Goal: Navigation & Orientation: Find specific page/section

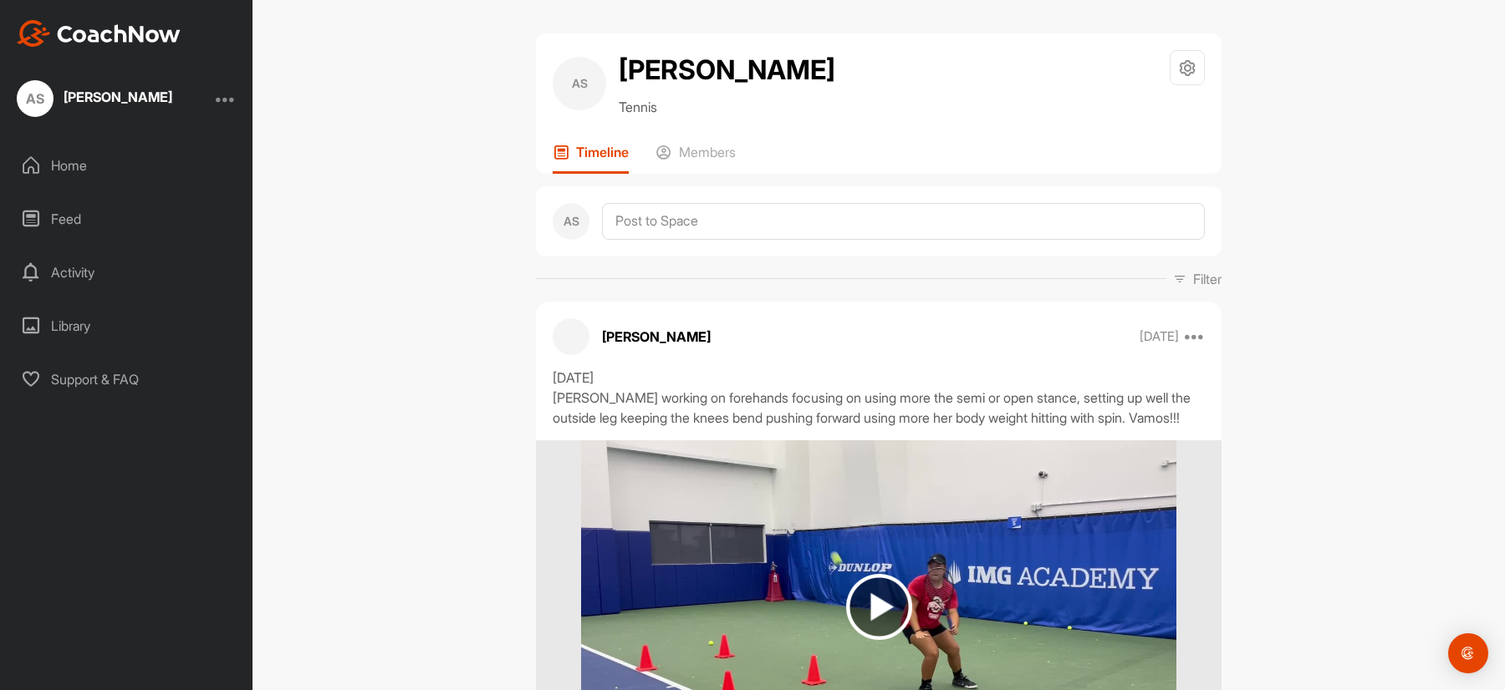
click at [63, 156] on div "Home" at bounding box center [127, 166] width 236 height 42
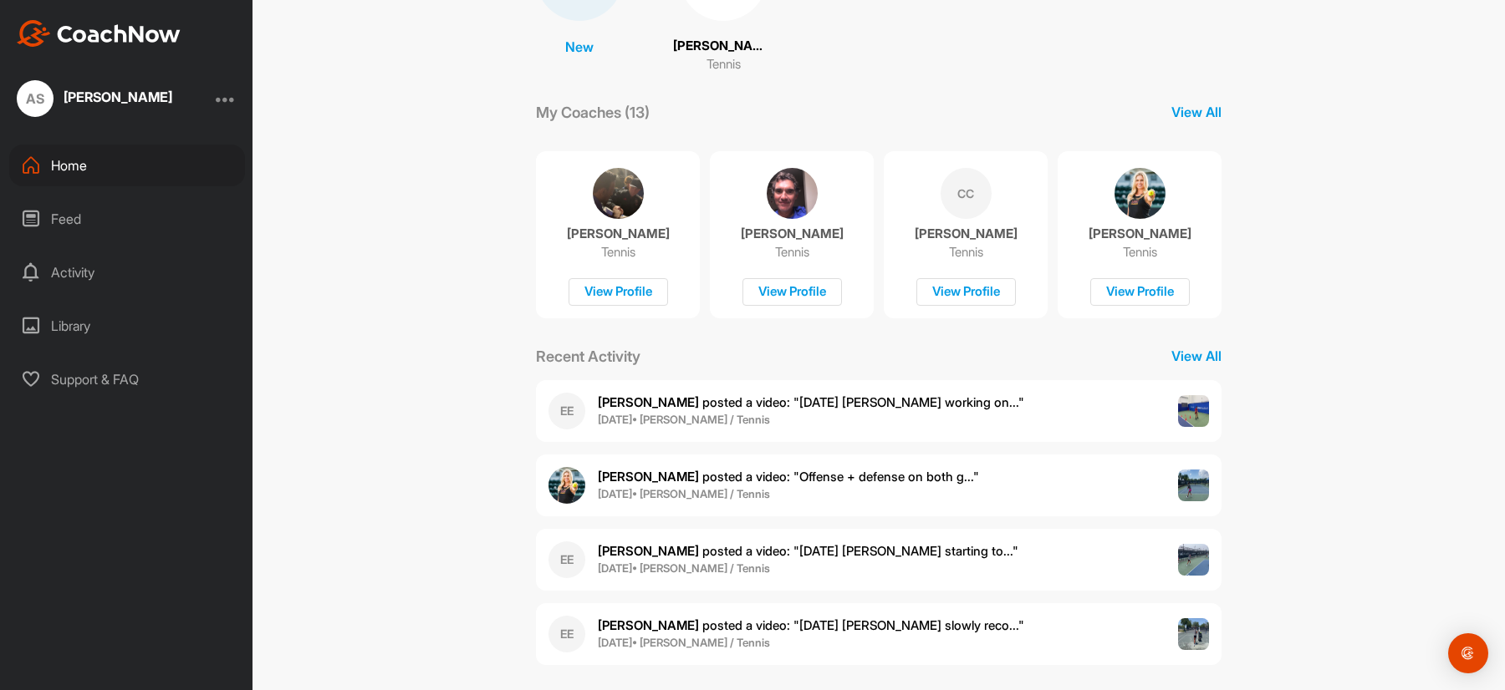
scroll to position [211, 0]
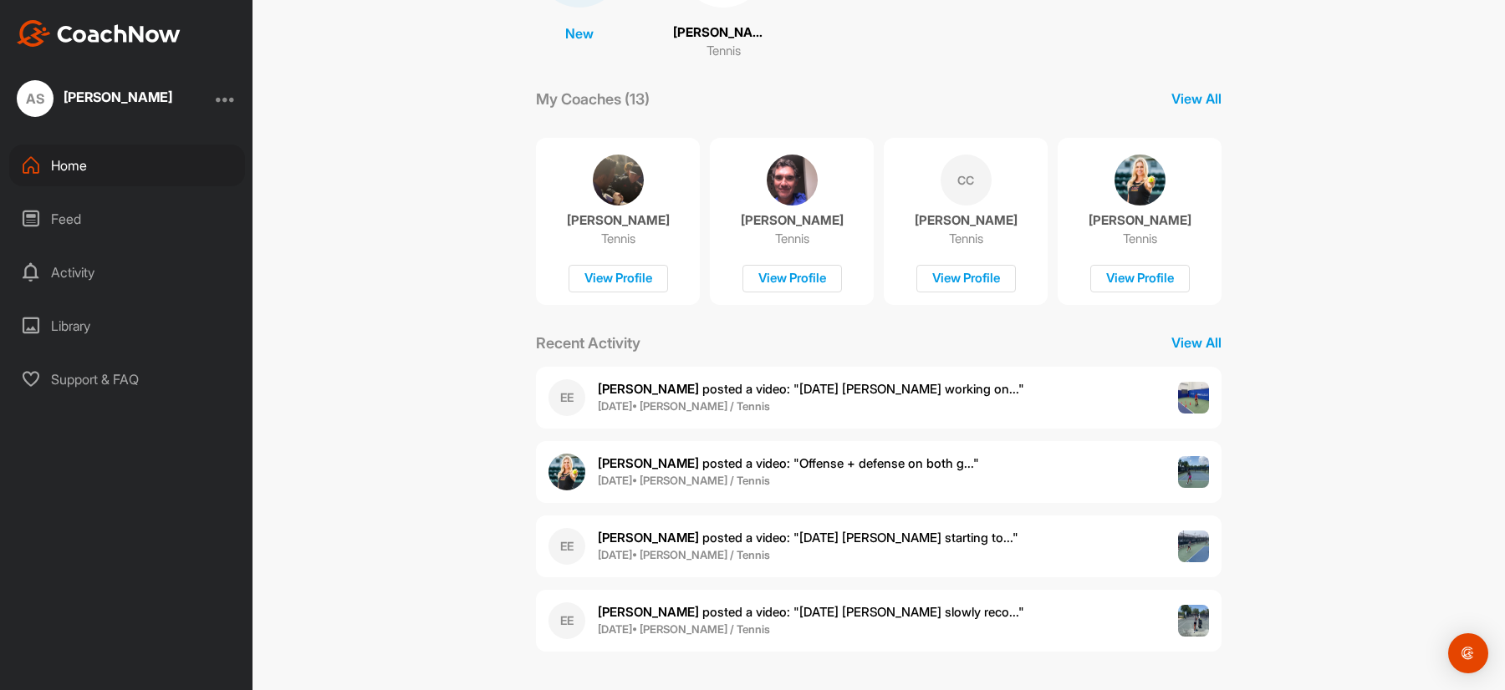
click at [68, 219] on div "Feed" at bounding box center [127, 219] width 236 height 42
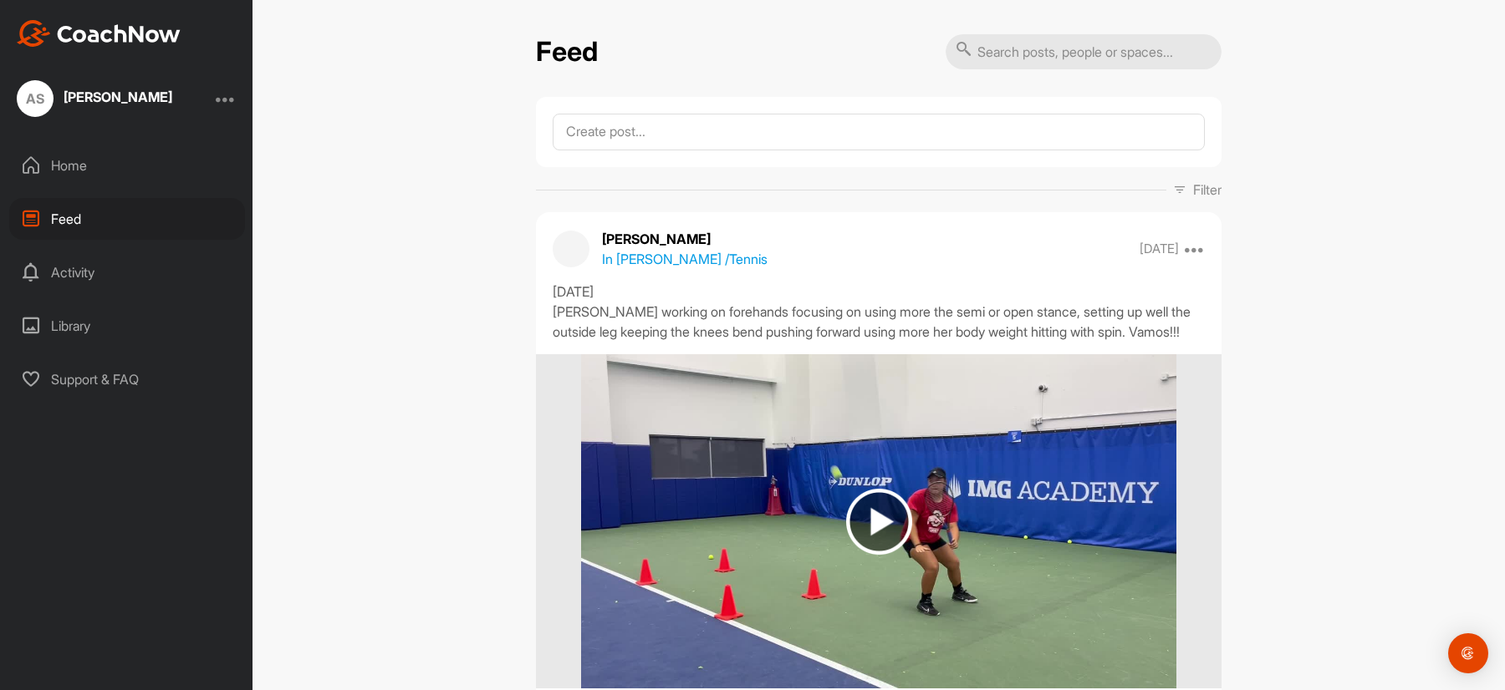
drag, startPoint x: 68, startPoint y: 219, endPoint x: 74, endPoint y: 272, distance: 53.1
click at [74, 272] on div "Activity" at bounding box center [127, 273] width 236 height 42
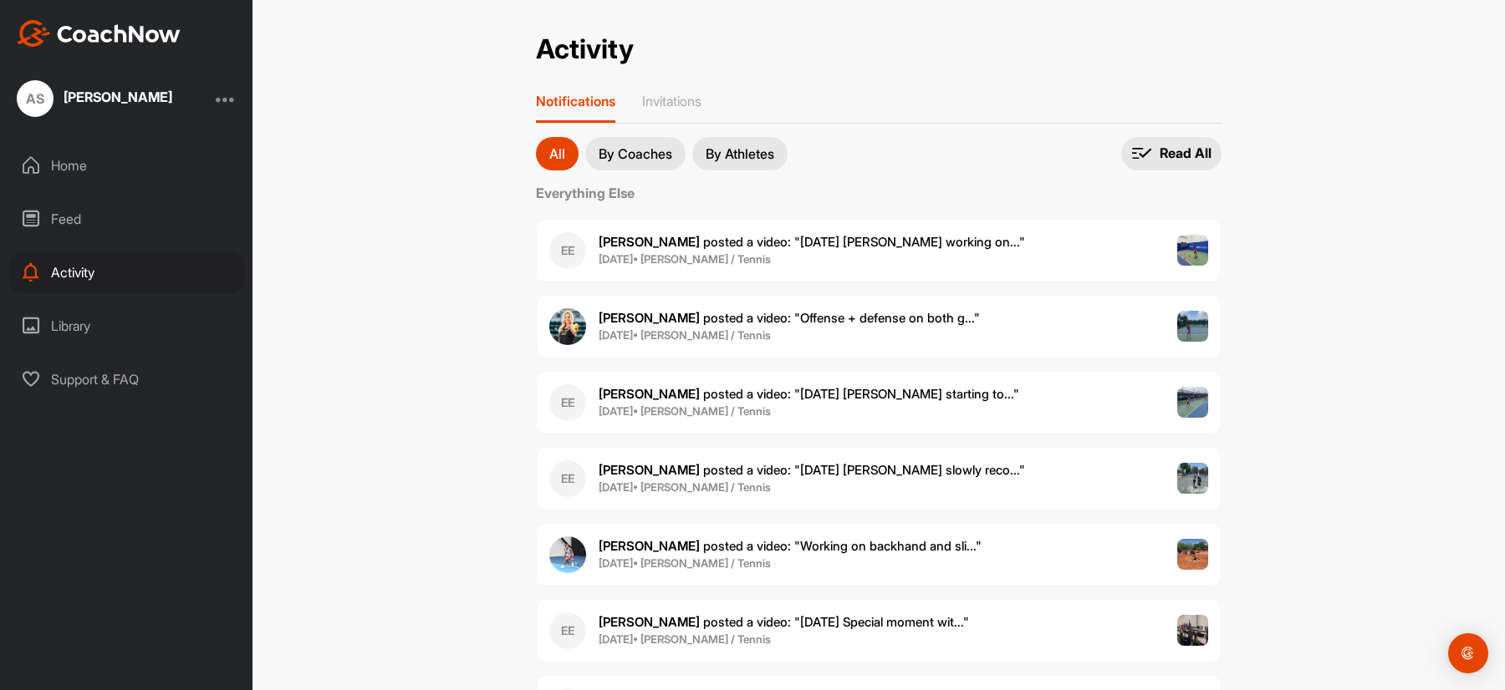
click at [1177, 256] on img at bounding box center [1193, 251] width 32 height 32
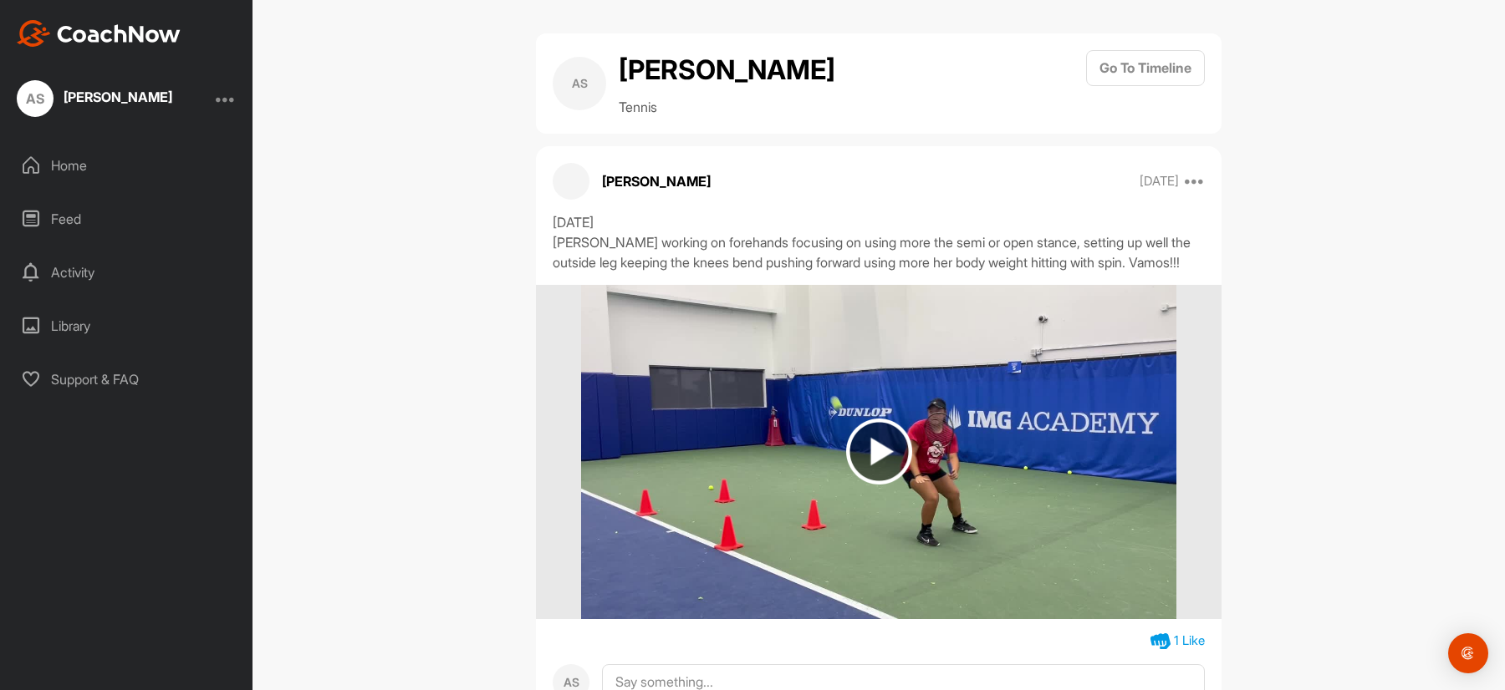
click at [889, 451] on img at bounding box center [879, 452] width 66 height 66
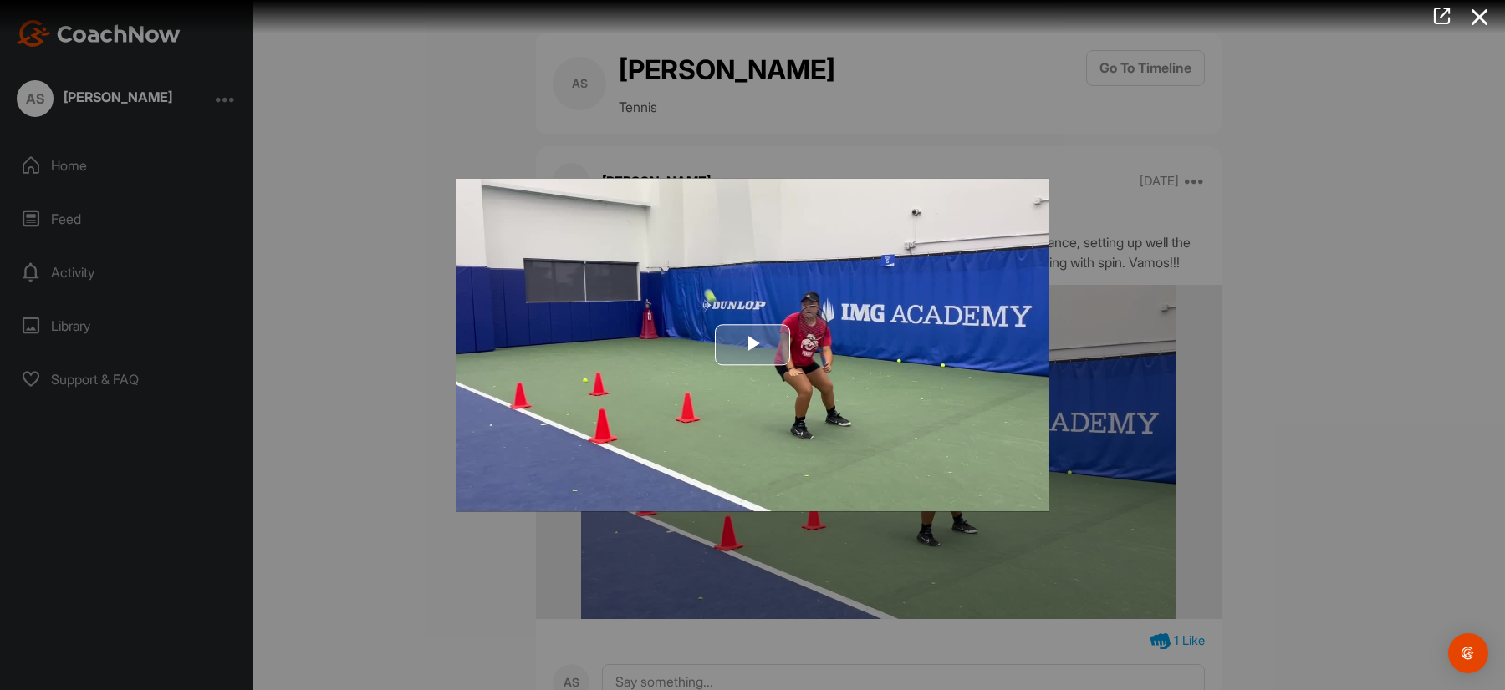
click at [752, 345] on span "Video Player" at bounding box center [752, 345] width 0 height 0
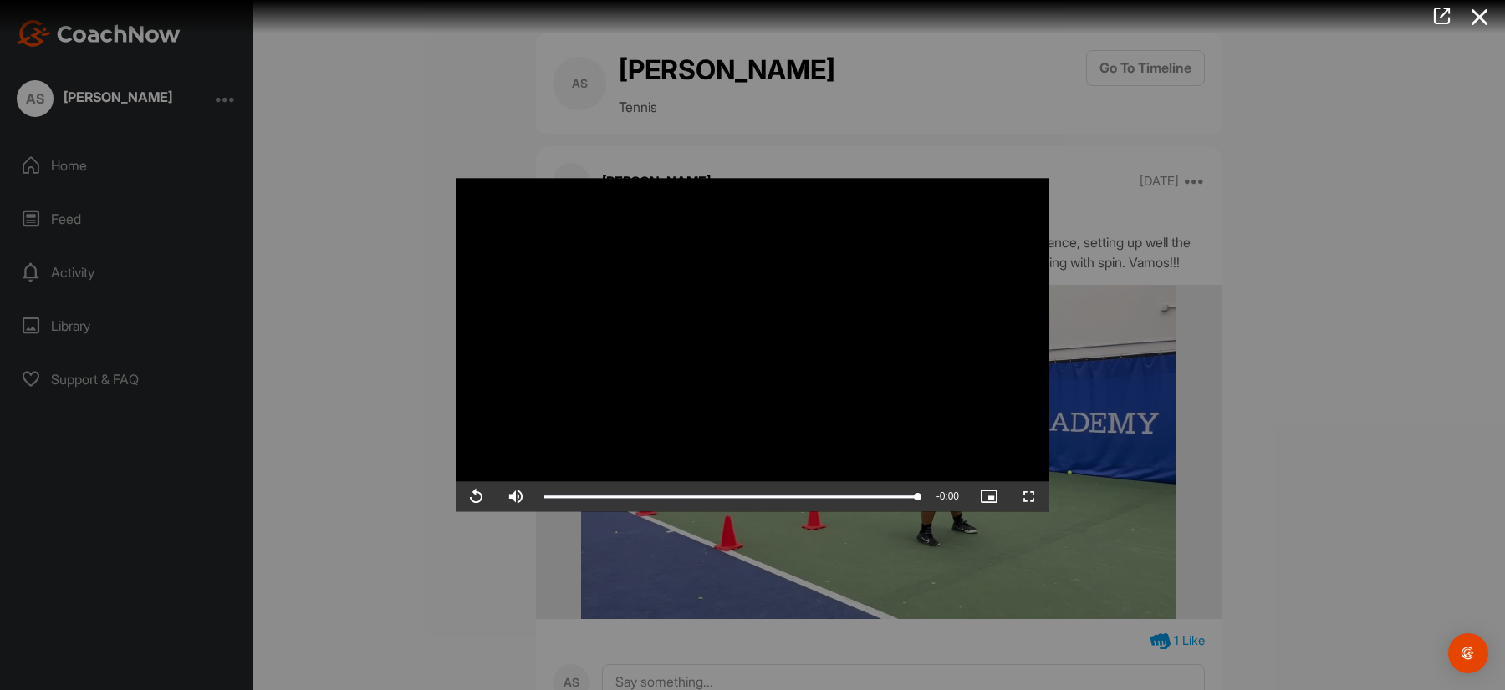
click at [1281, 492] on div at bounding box center [752, 345] width 1505 height 690
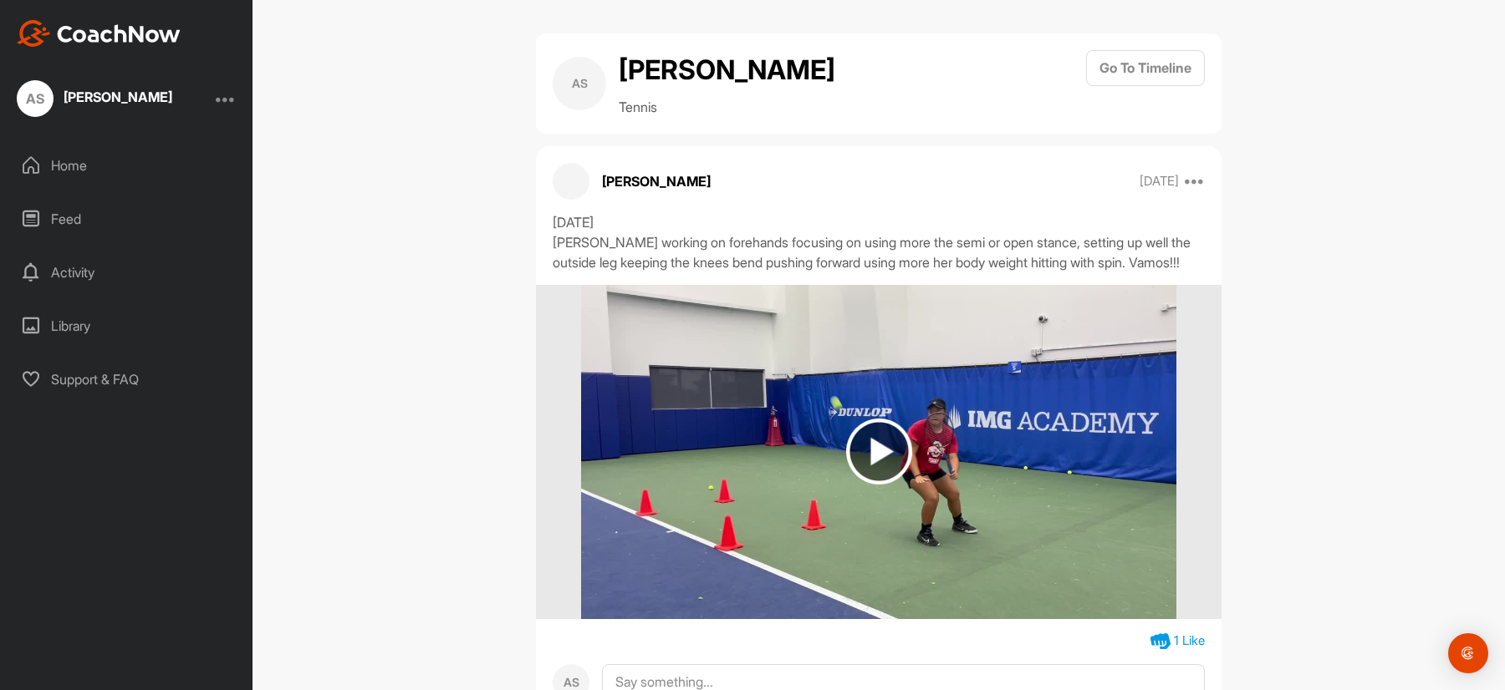
click at [55, 219] on div "Feed" at bounding box center [127, 219] width 236 height 42
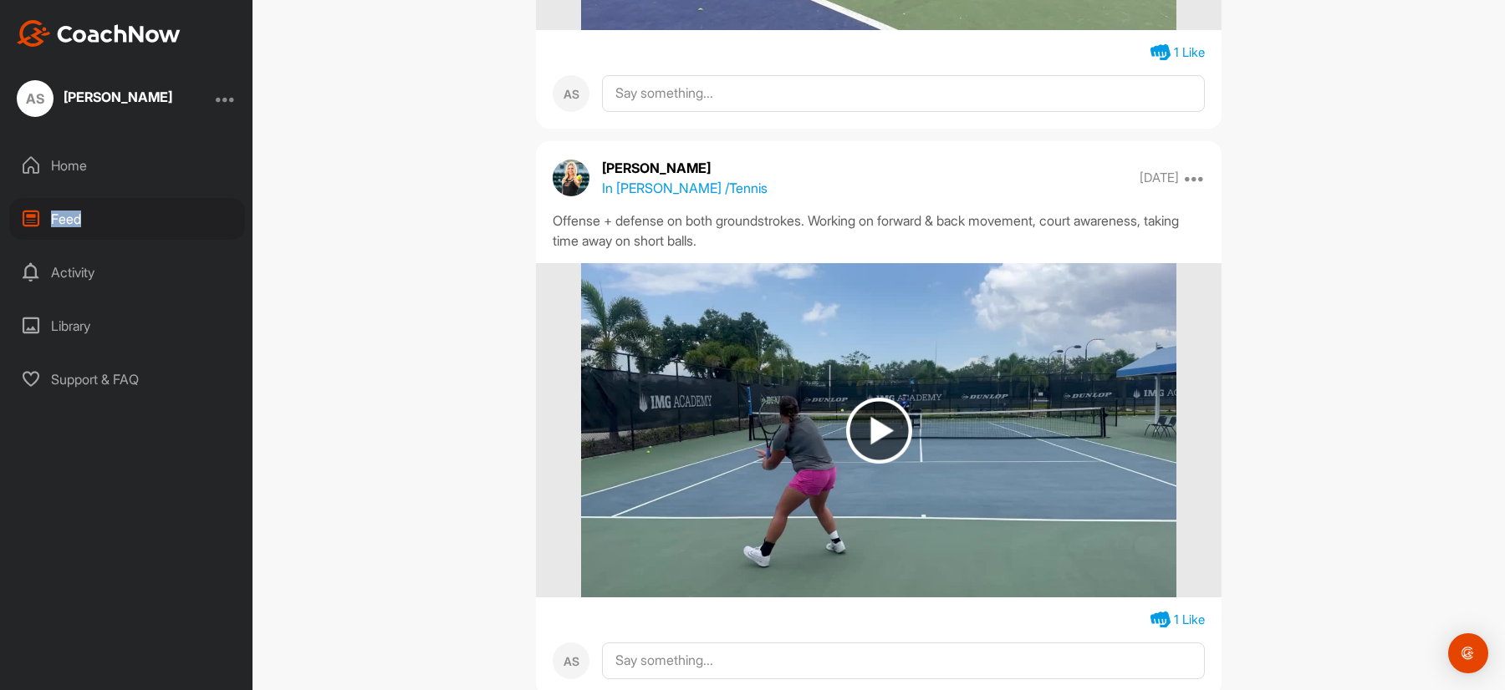
scroll to position [669, 0]
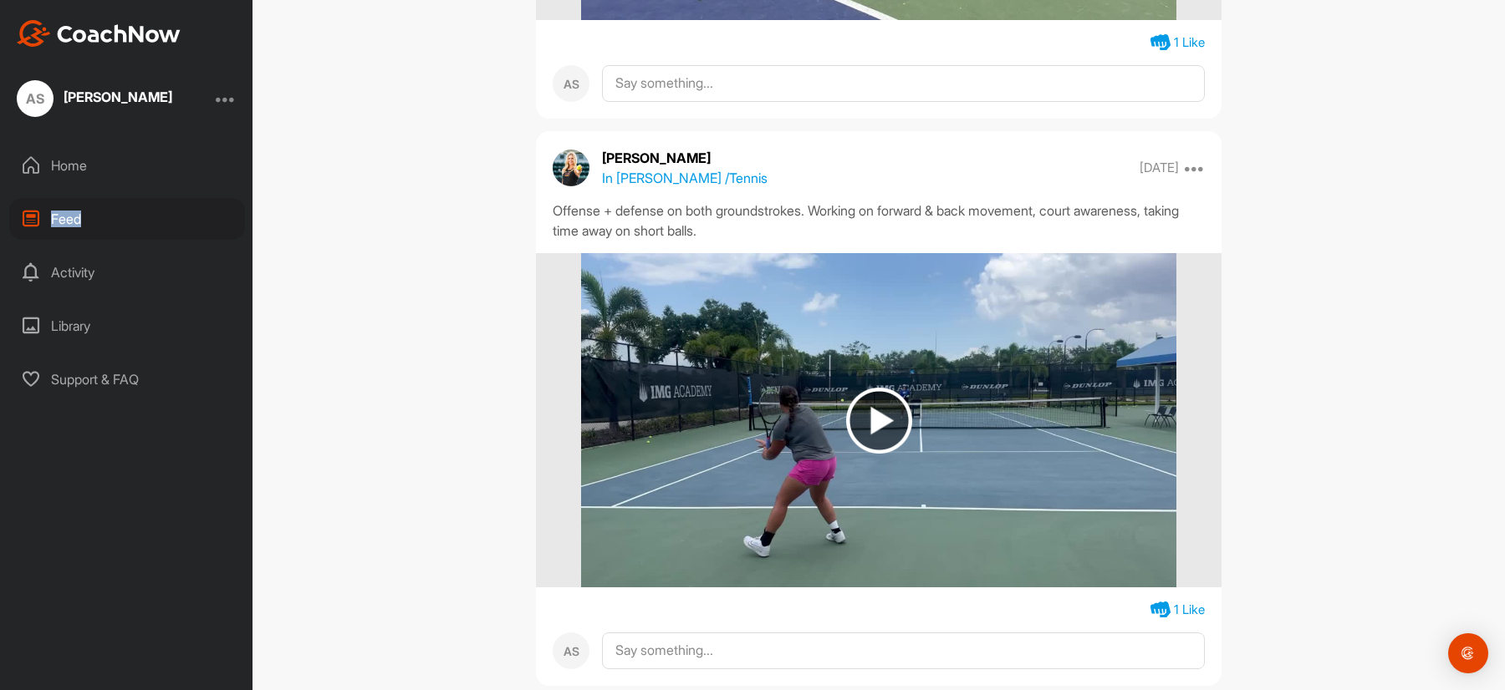
click at [881, 416] on img at bounding box center [879, 421] width 66 height 66
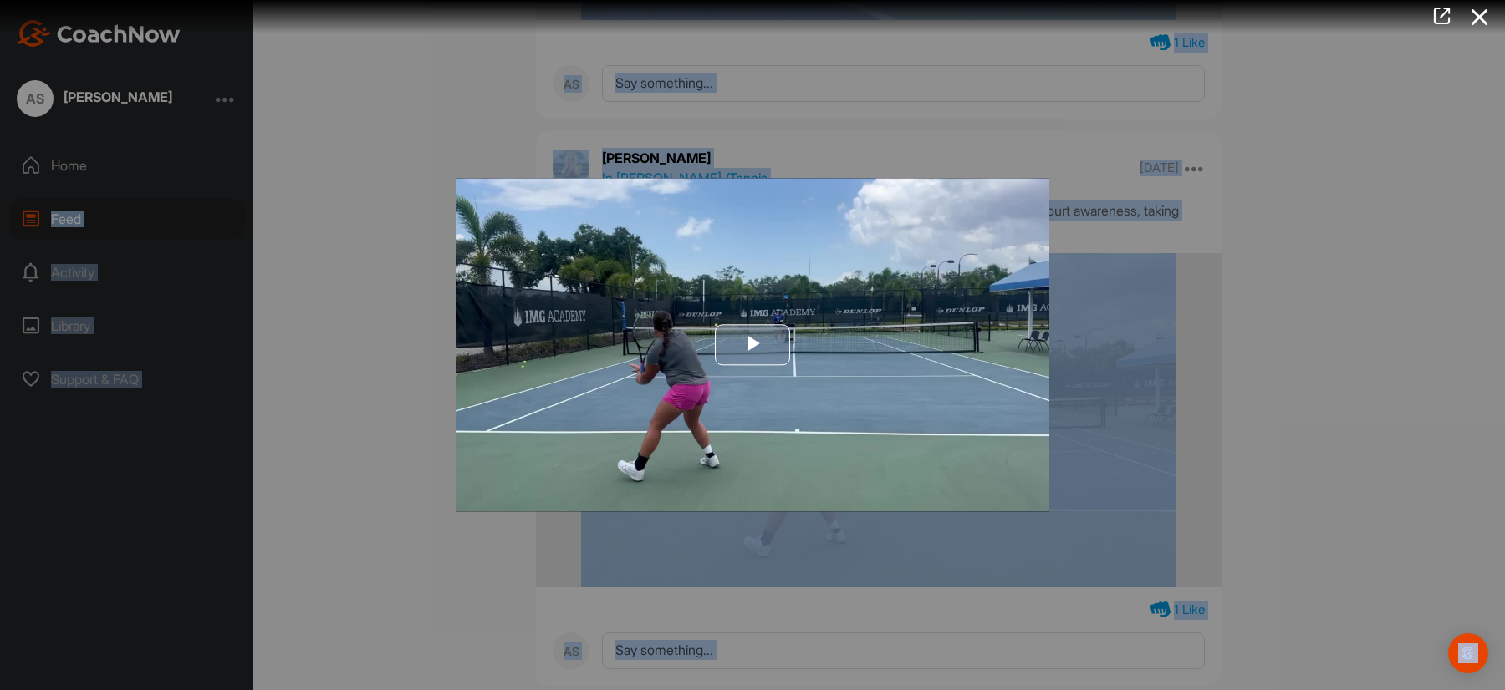
click at [752, 345] on span "Video Player" at bounding box center [752, 345] width 0 height 0
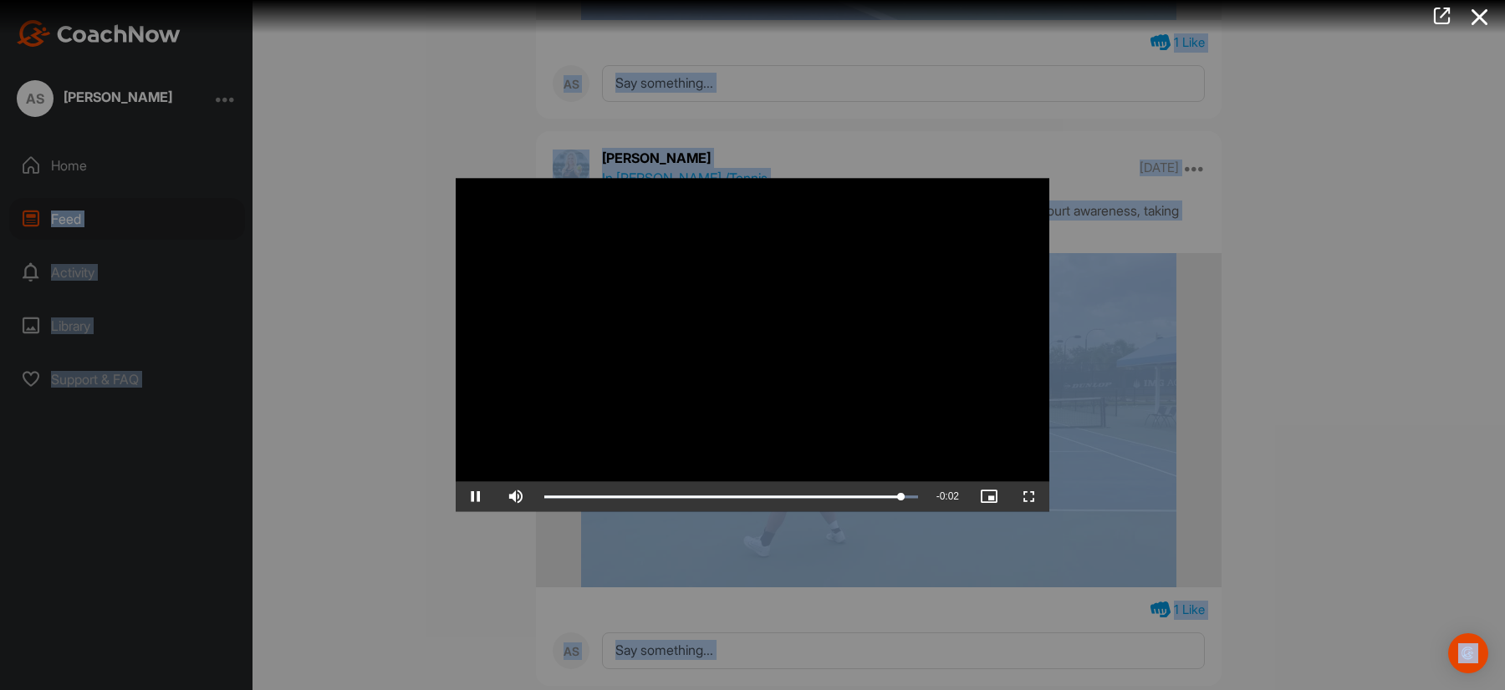
click at [337, 215] on div at bounding box center [752, 345] width 1505 height 690
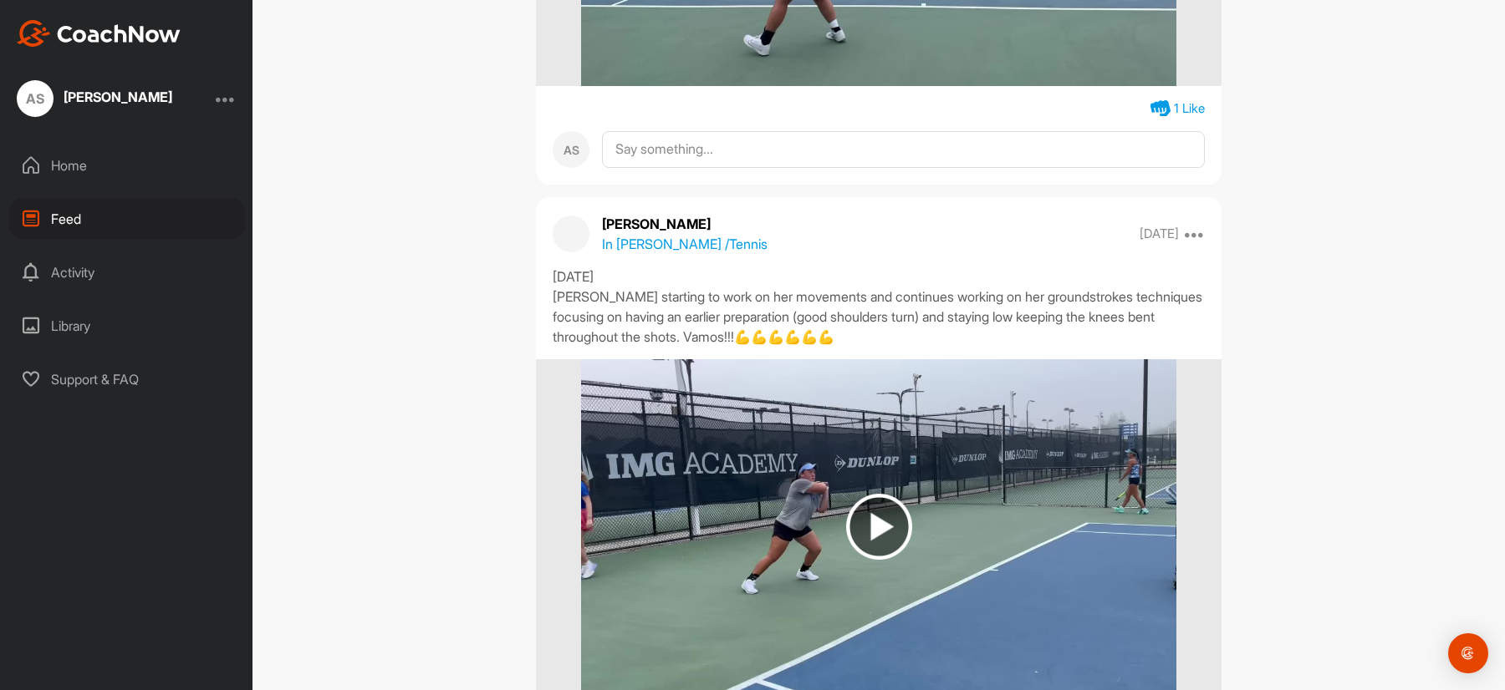
scroll to position [1421, 0]
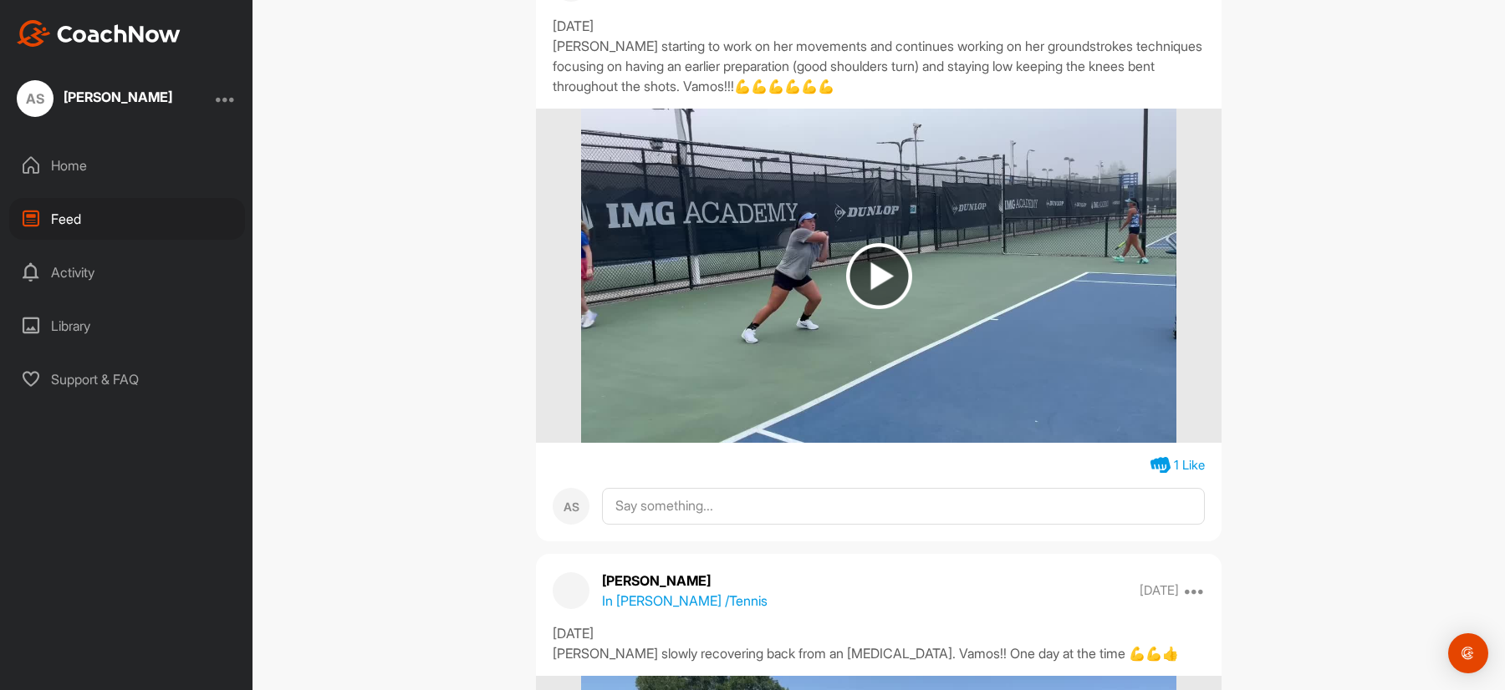
click at [868, 275] on img at bounding box center [879, 276] width 66 height 66
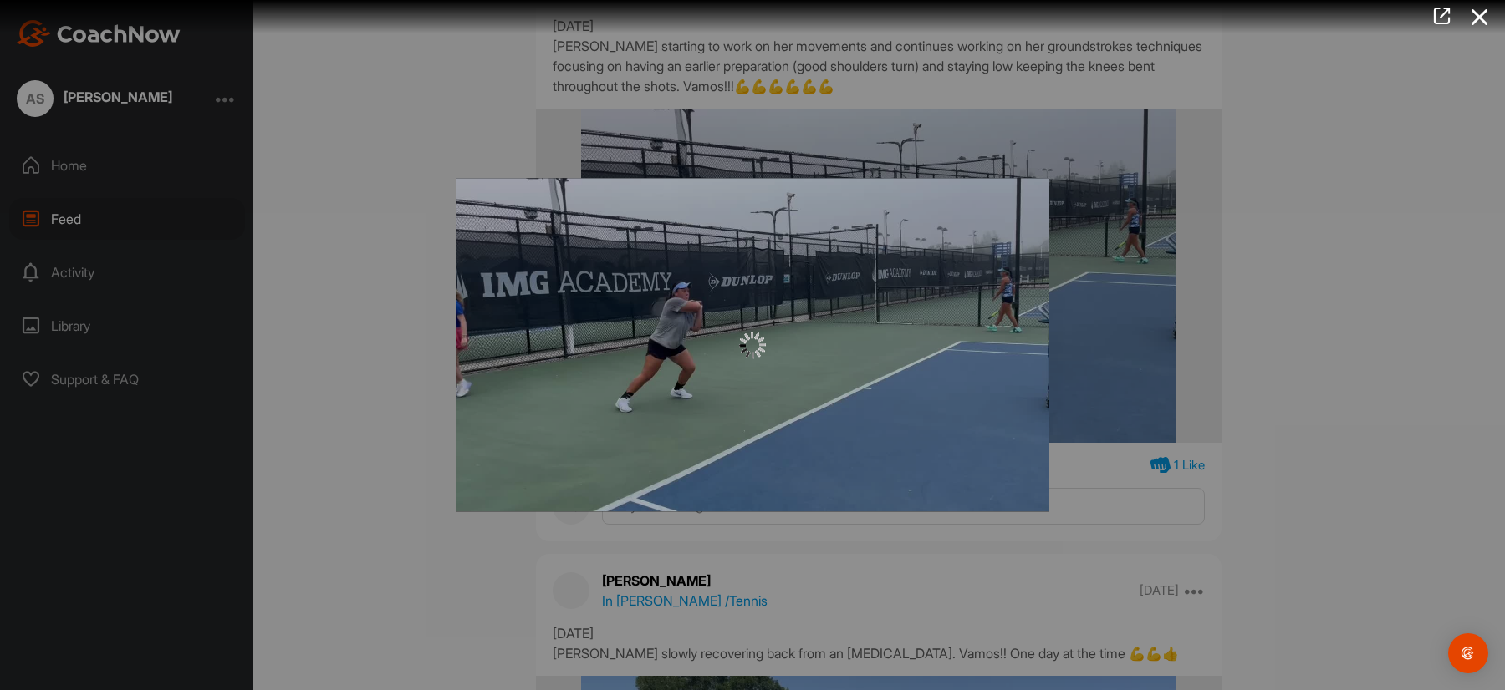
click at [868, 275] on div at bounding box center [752, 345] width 593 height 334
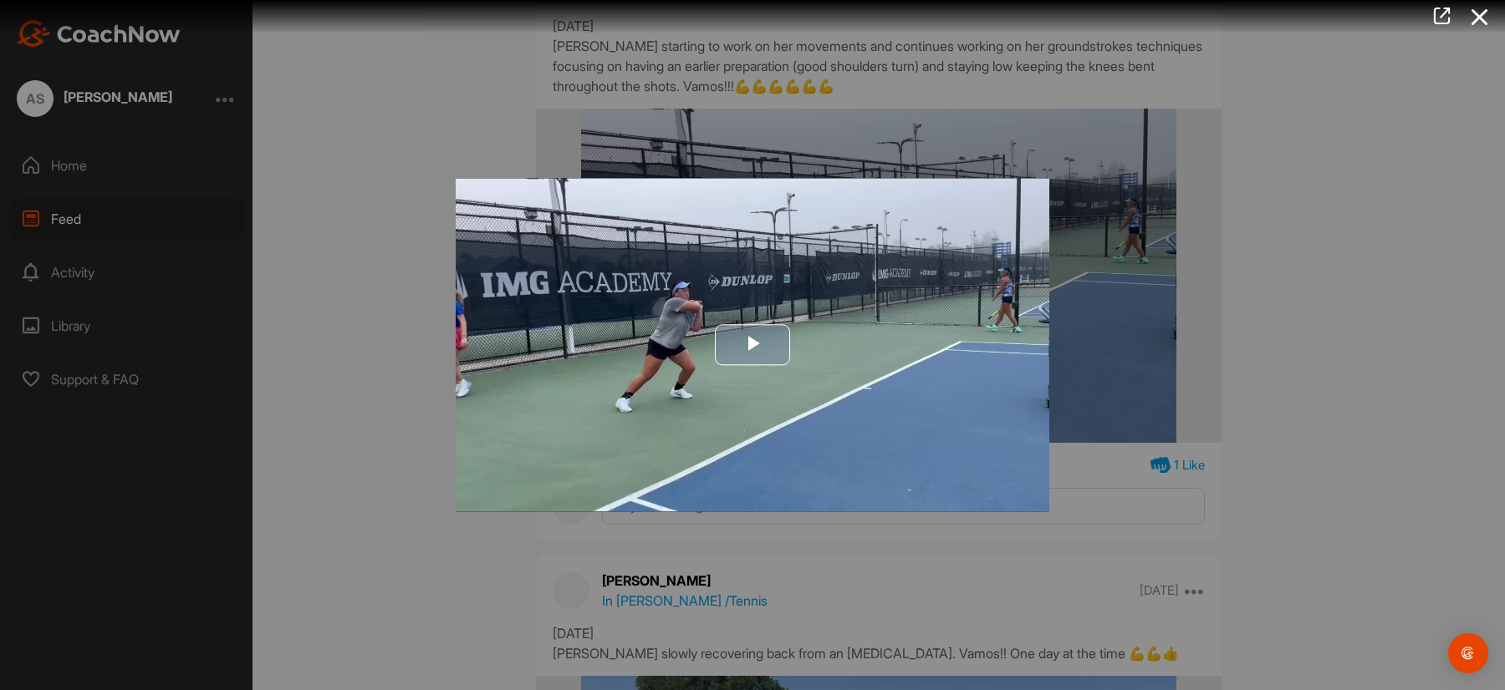
click at [752, 345] on span "Video Player" at bounding box center [752, 345] width 0 height 0
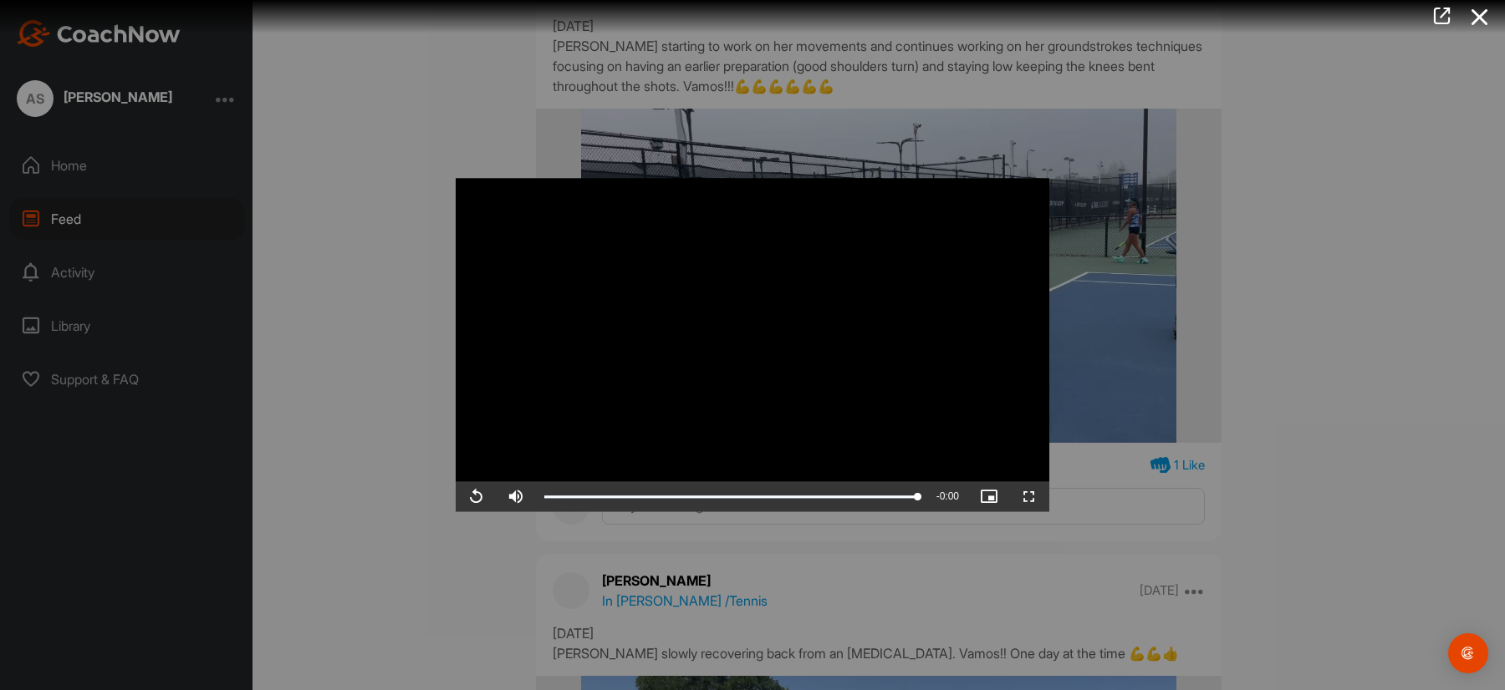
drag, startPoint x: 1327, startPoint y: 255, endPoint x: 1230, endPoint y: 308, distance: 109.6
click at [1324, 257] on div at bounding box center [752, 345] width 1505 height 690
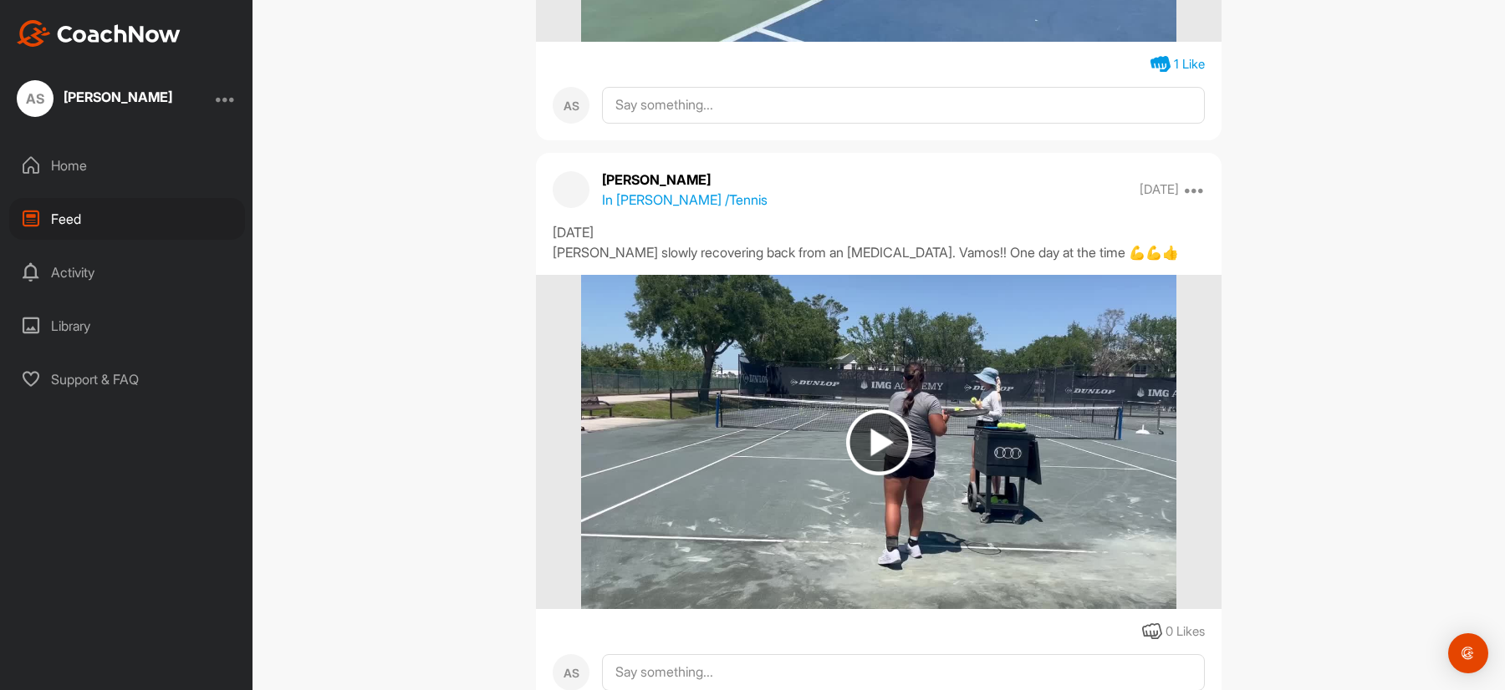
scroll to position [1839, 0]
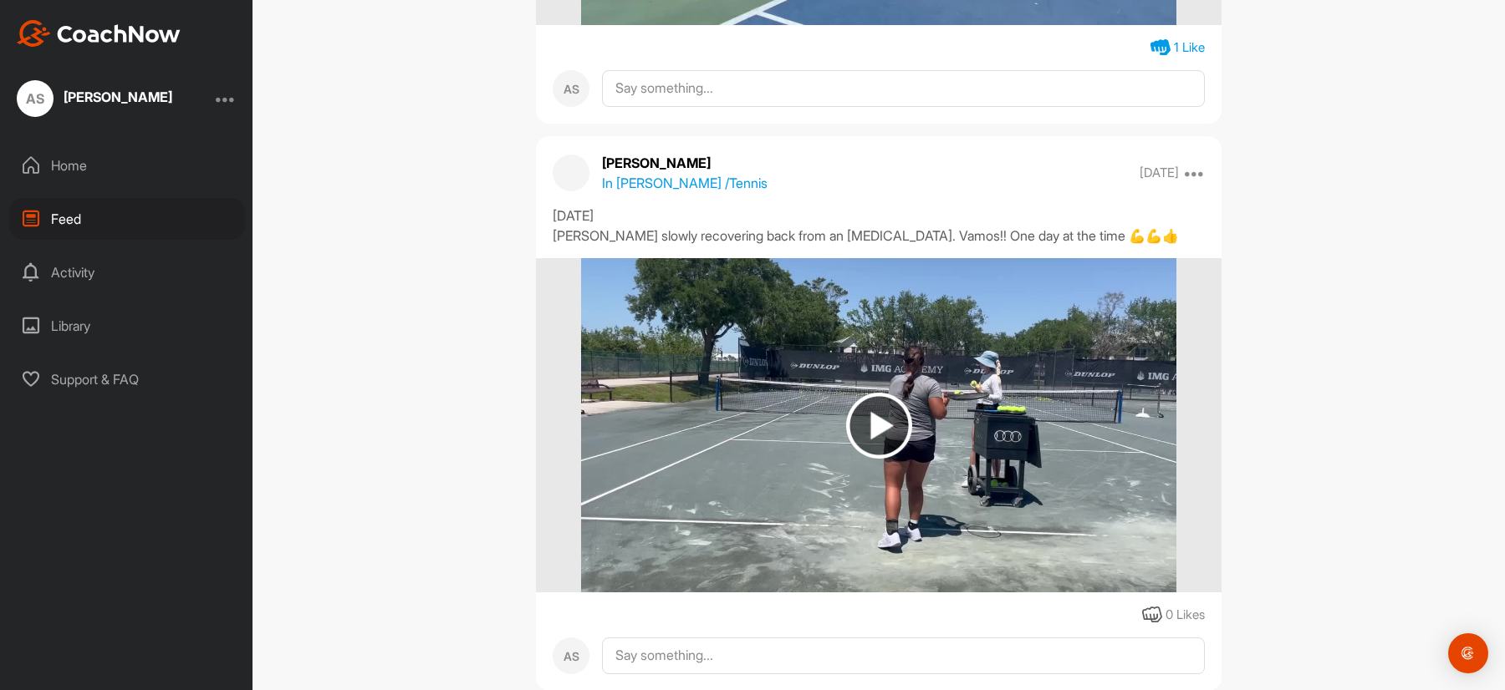
click at [879, 418] on img at bounding box center [879, 426] width 66 height 66
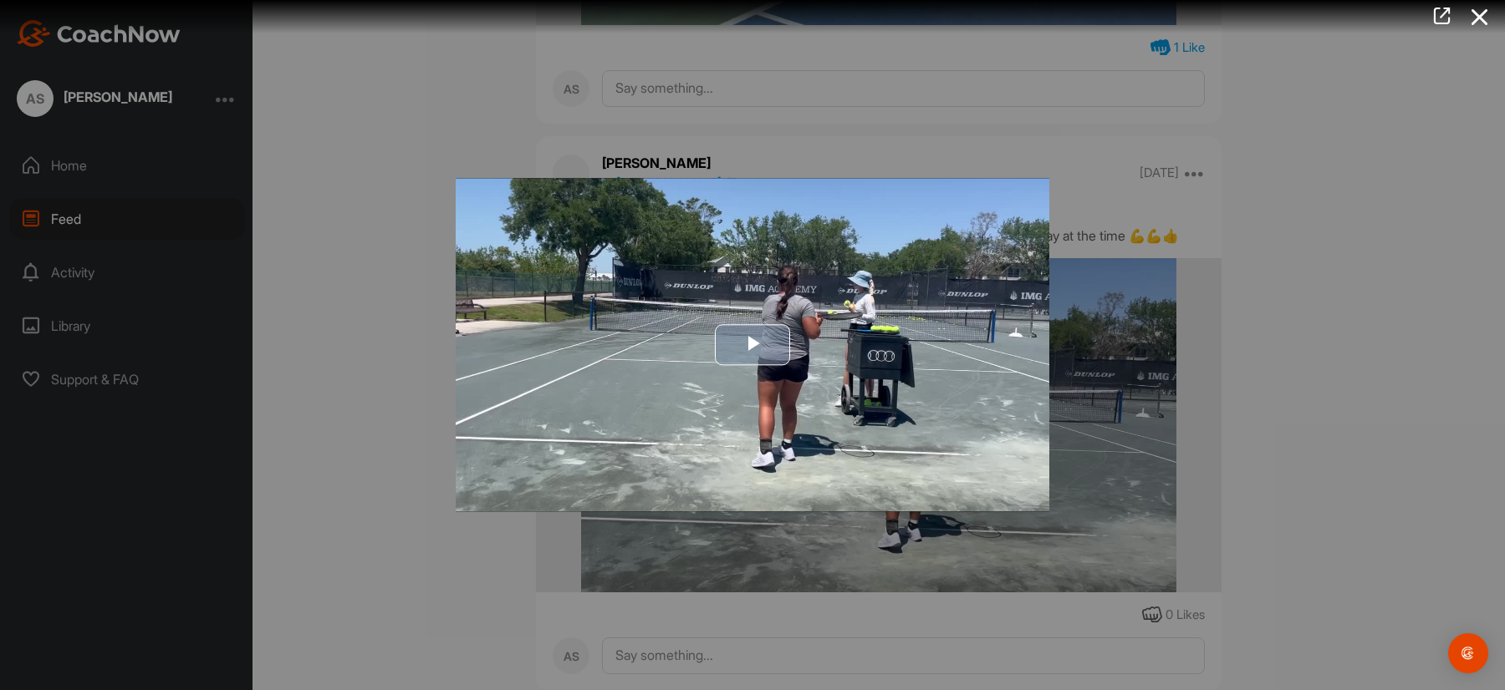
click at [752, 345] on span "Video Player" at bounding box center [752, 345] width 0 height 0
click at [753, 342] on div "Video Player is loading. Play Video Play Skip Backward Skip Forward Mute Curren…" at bounding box center [752, 345] width 593 height 334
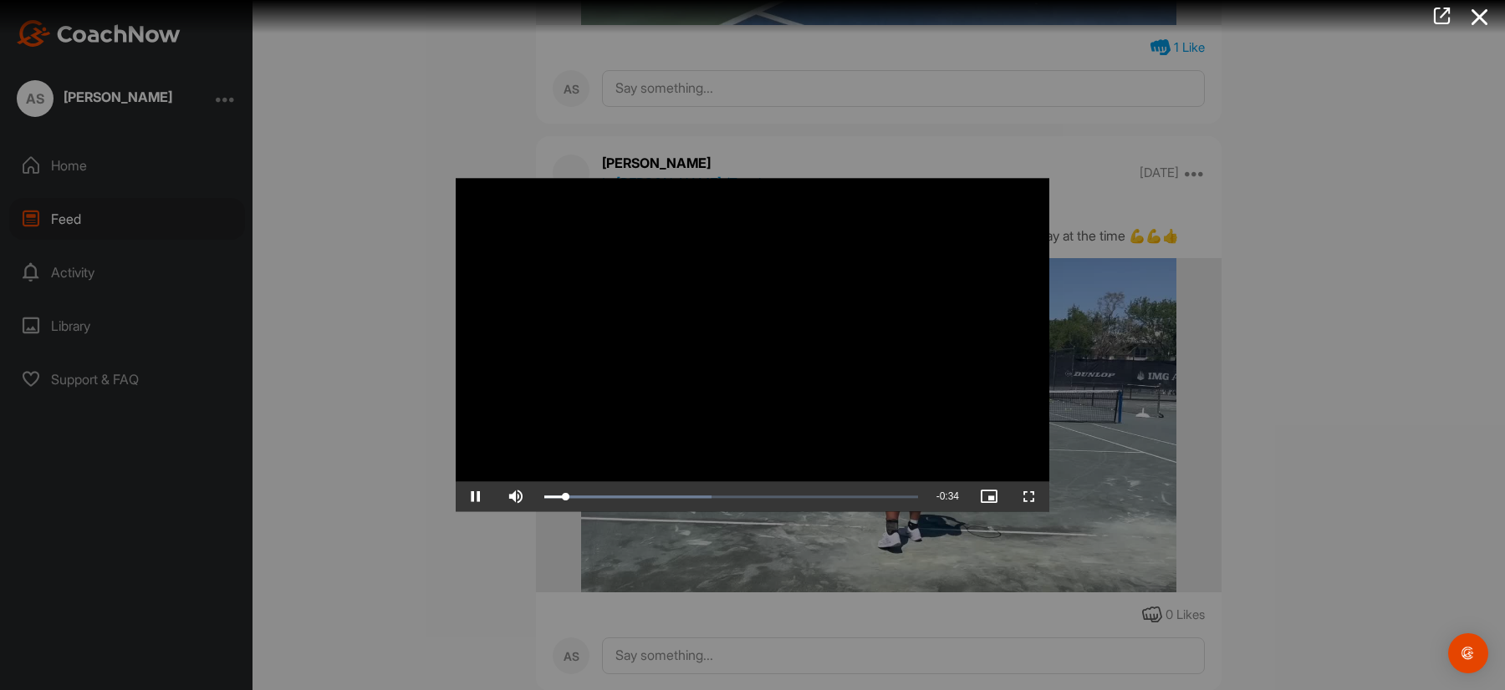
click at [1298, 318] on div at bounding box center [752, 345] width 1505 height 690
click at [1298, 318] on div "Feed Filter Media Type Images Videos Notes Audio Documents Author AS [PERSON_NA…" at bounding box center [878, 345] width 1252 height 690
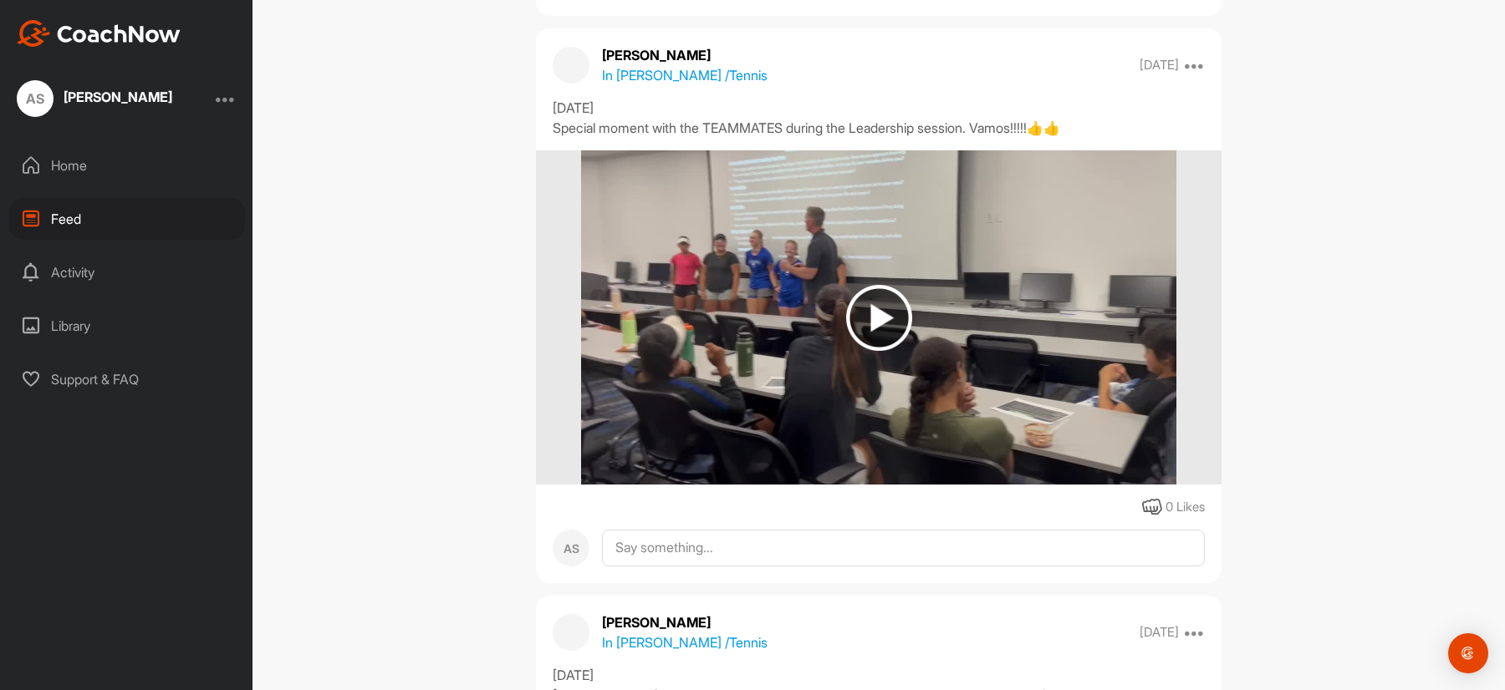
scroll to position [3093, 0]
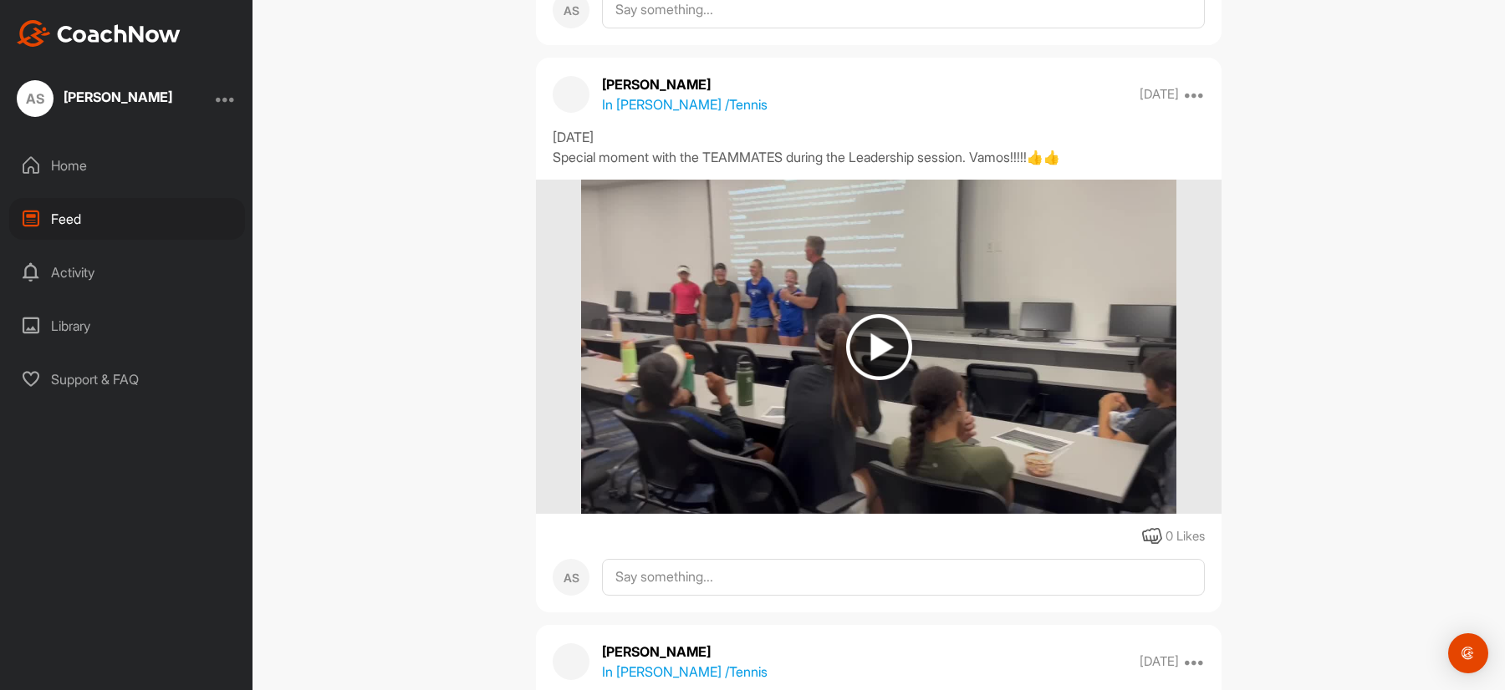
click at [863, 349] on img at bounding box center [879, 347] width 66 height 66
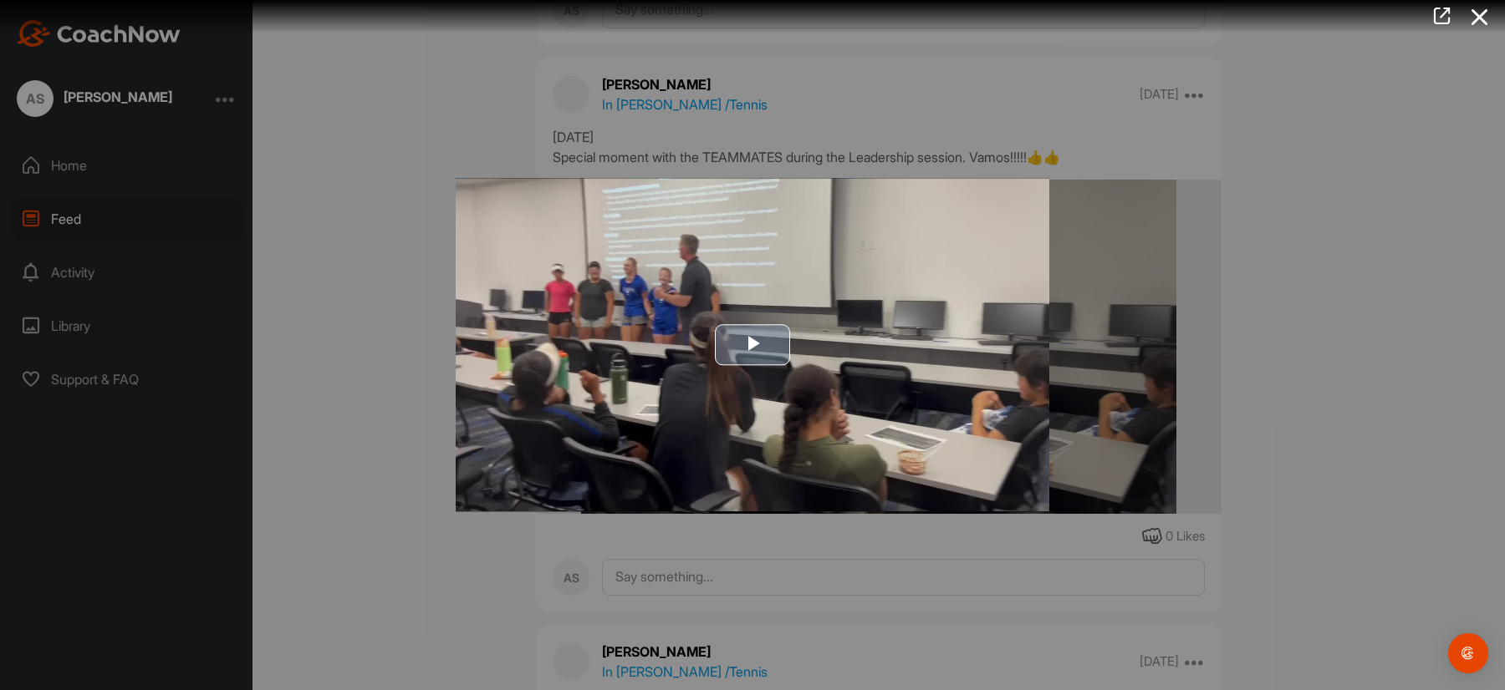
click at [752, 345] on span "Video Player" at bounding box center [752, 345] width 0 height 0
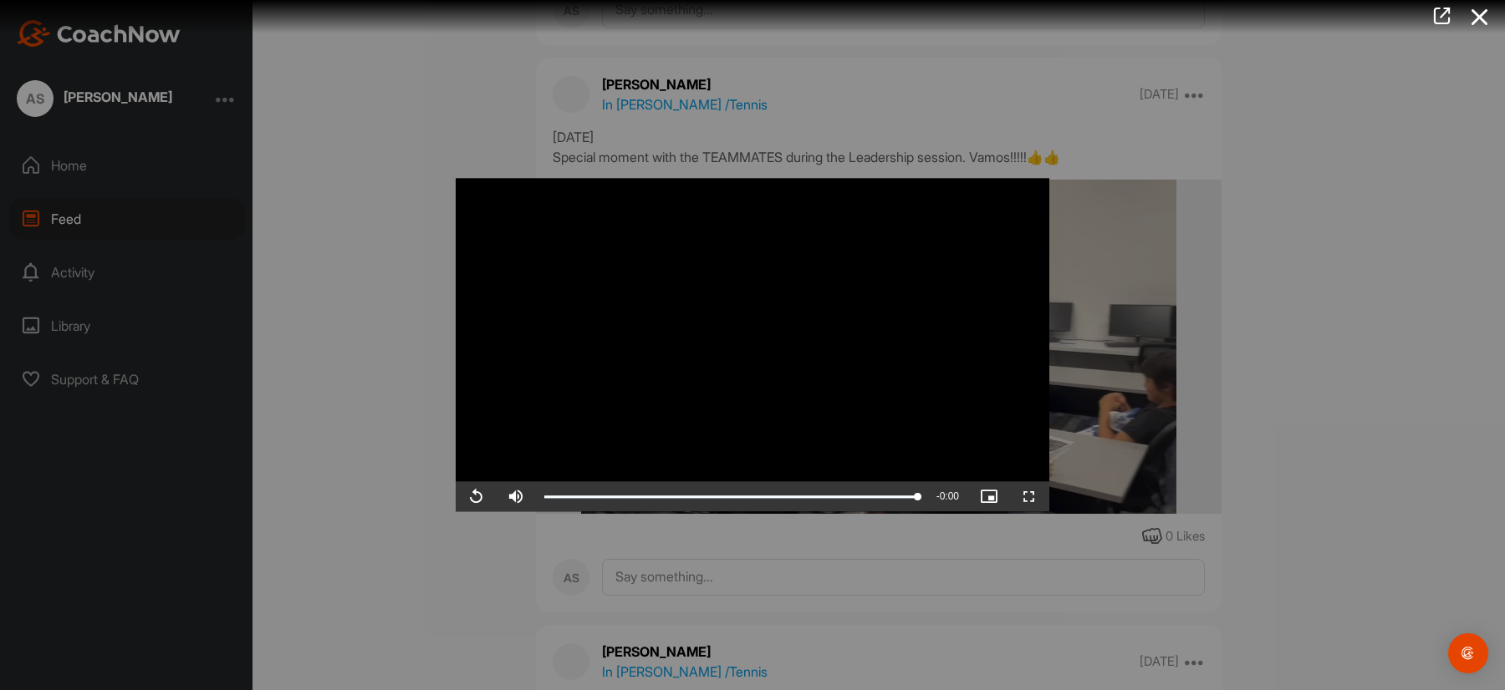
click at [1277, 354] on div at bounding box center [752, 345] width 1505 height 690
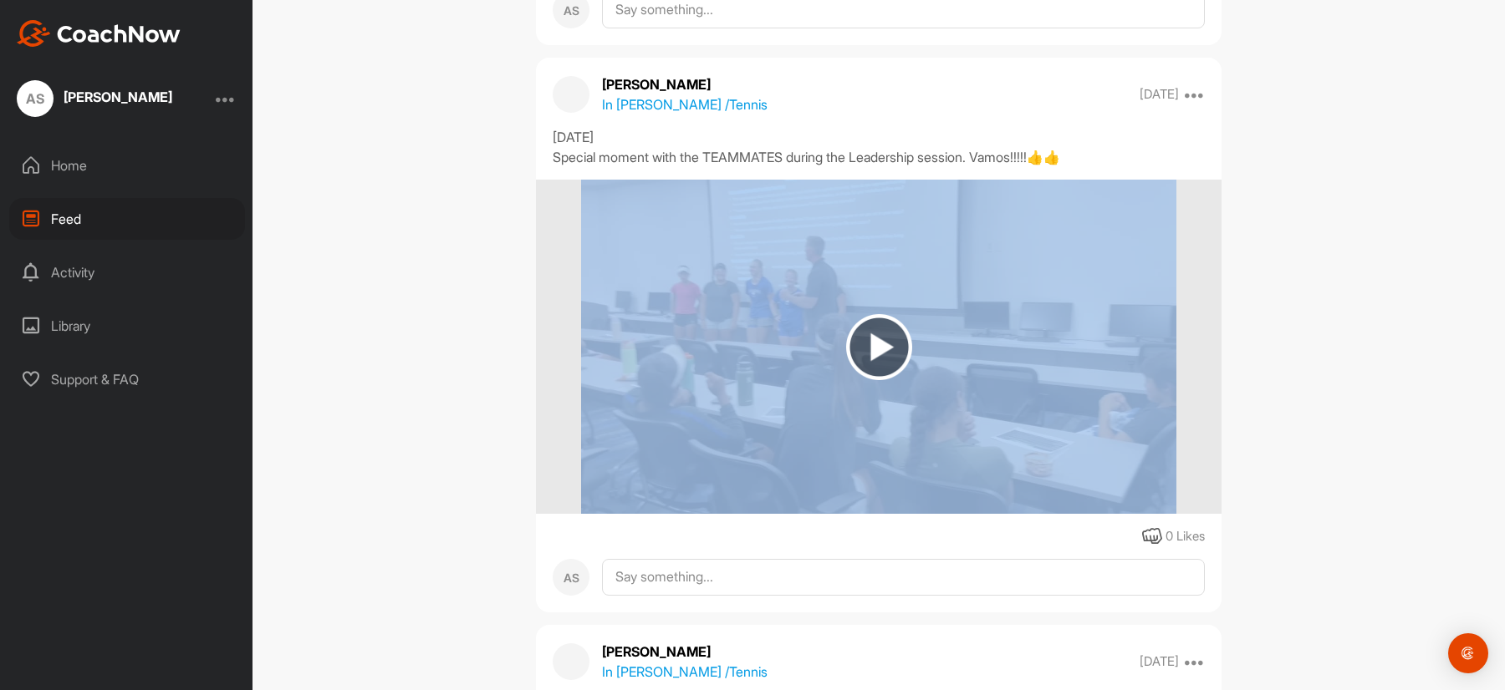
drag, startPoint x: 1277, startPoint y: 354, endPoint x: 1193, endPoint y: 403, distance: 97.8
click at [1277, 354] on div "Feed Filter Media Type Images Videos Notes Audio Documents Author AS [PERSON_NA…" at bounding box center [878, 345] width 1252 height 690
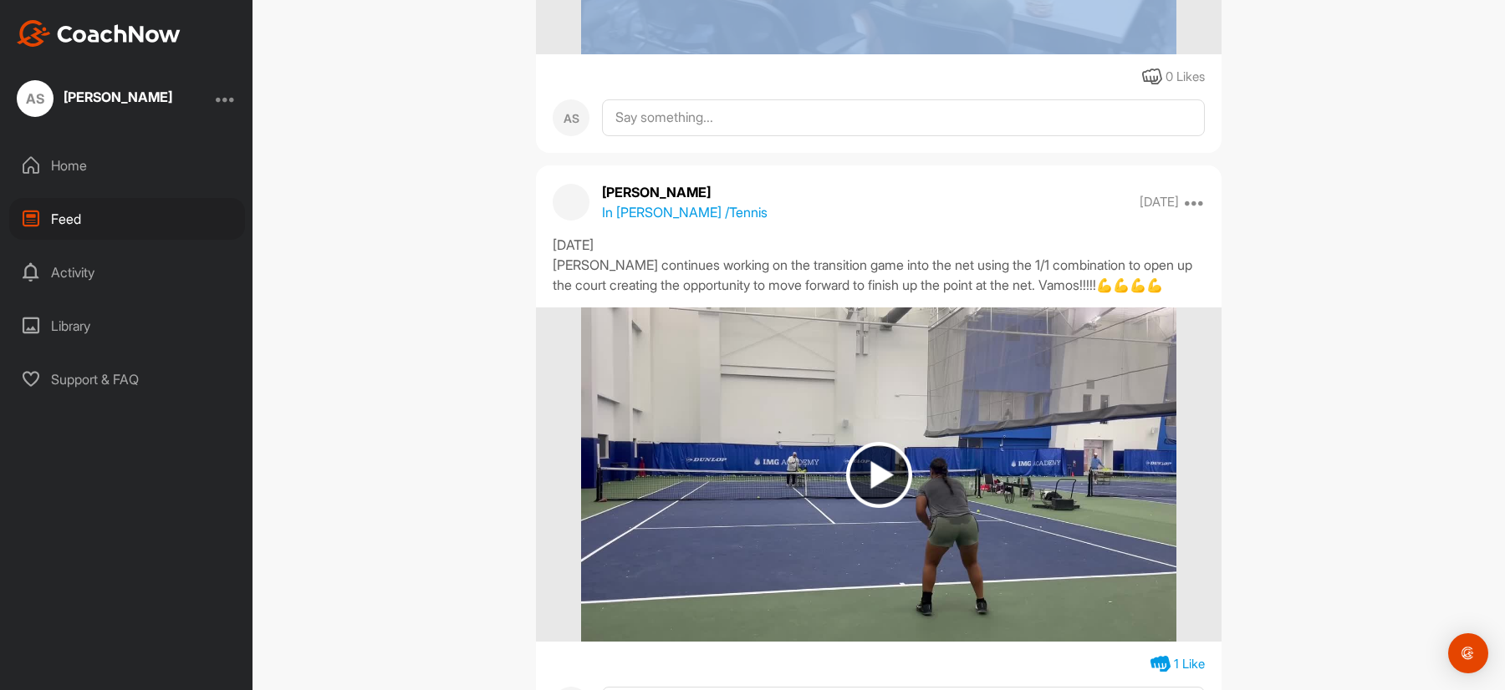
scroll to position [3594, 0]
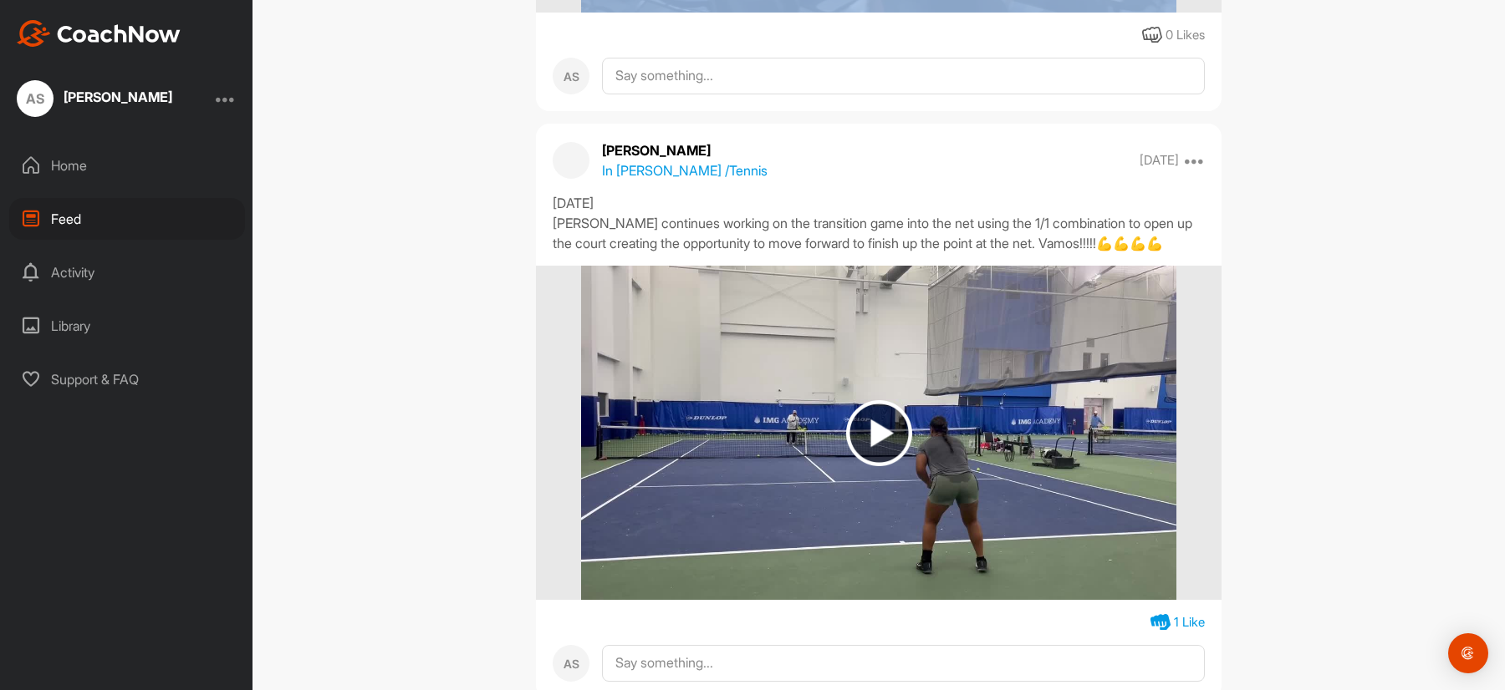
click at [869, 430] on img at bounding box center [879, 433] width 66 height 66
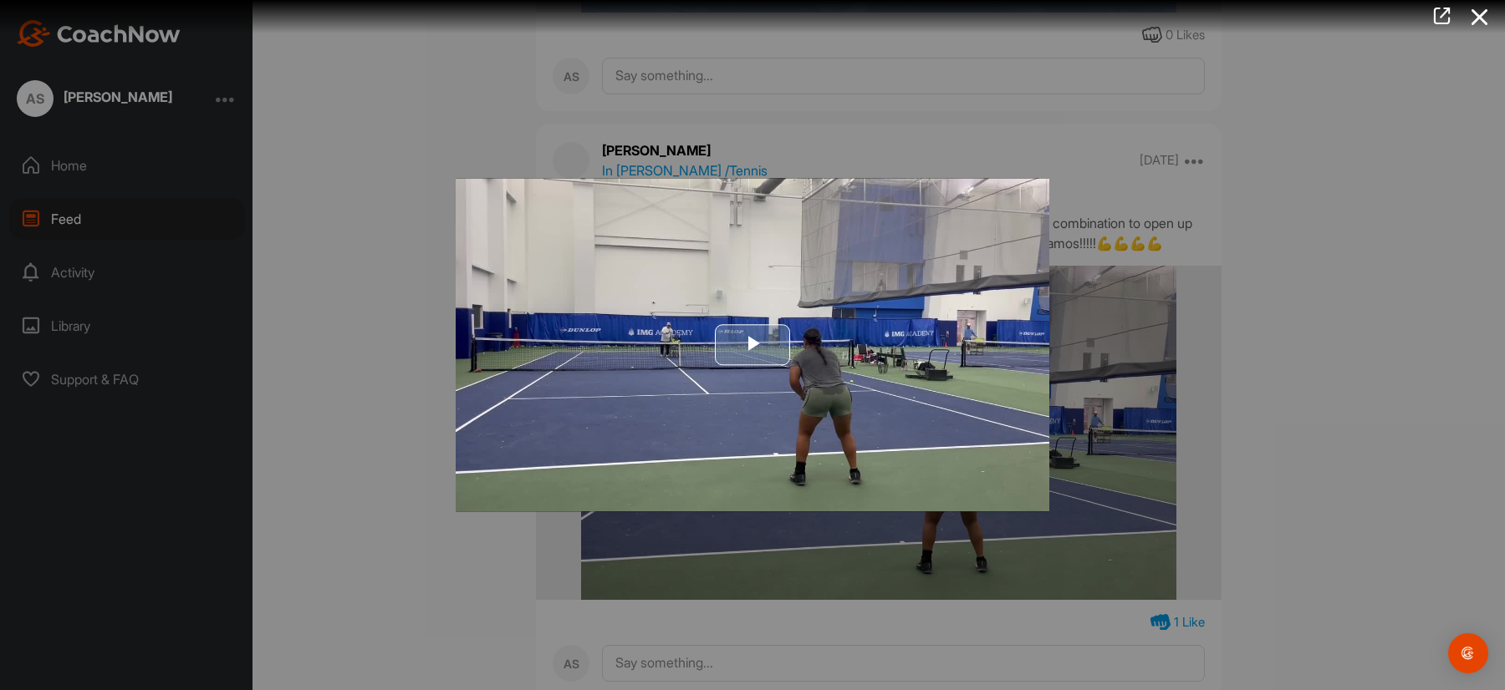
click at [752, 345] on span "Video Player" at bounding box center [752, 345] width 0 height 0
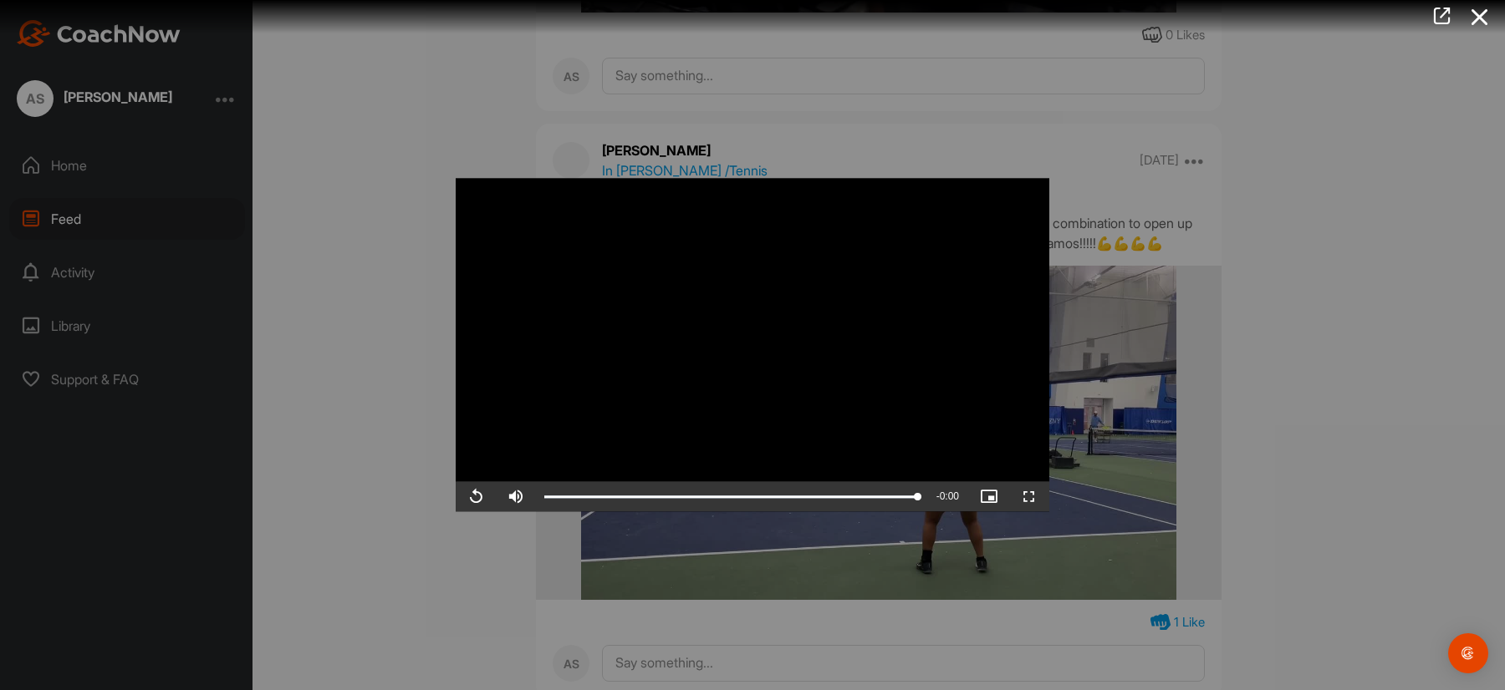
click at [1356, 422] on div at bounding box center [752, 345] width 1505 height 690
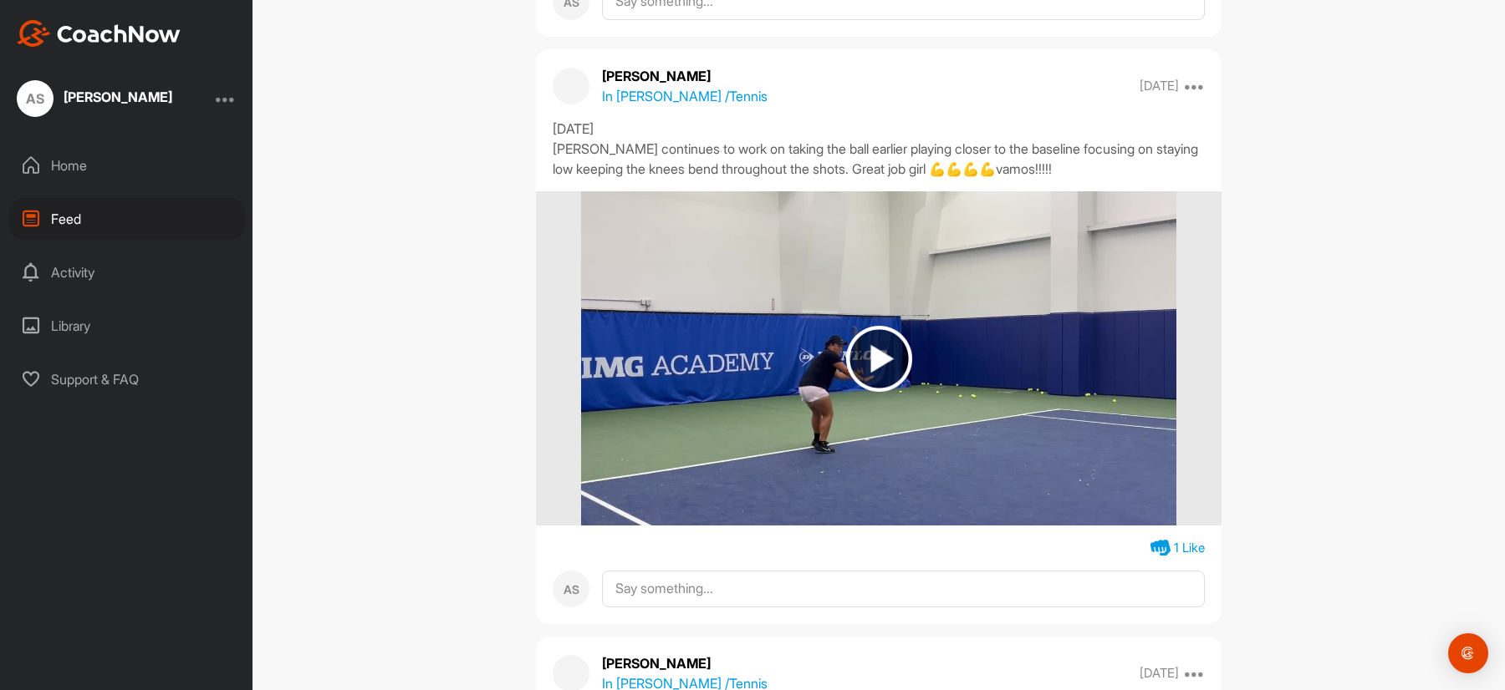
scroll to position [4263, 0]
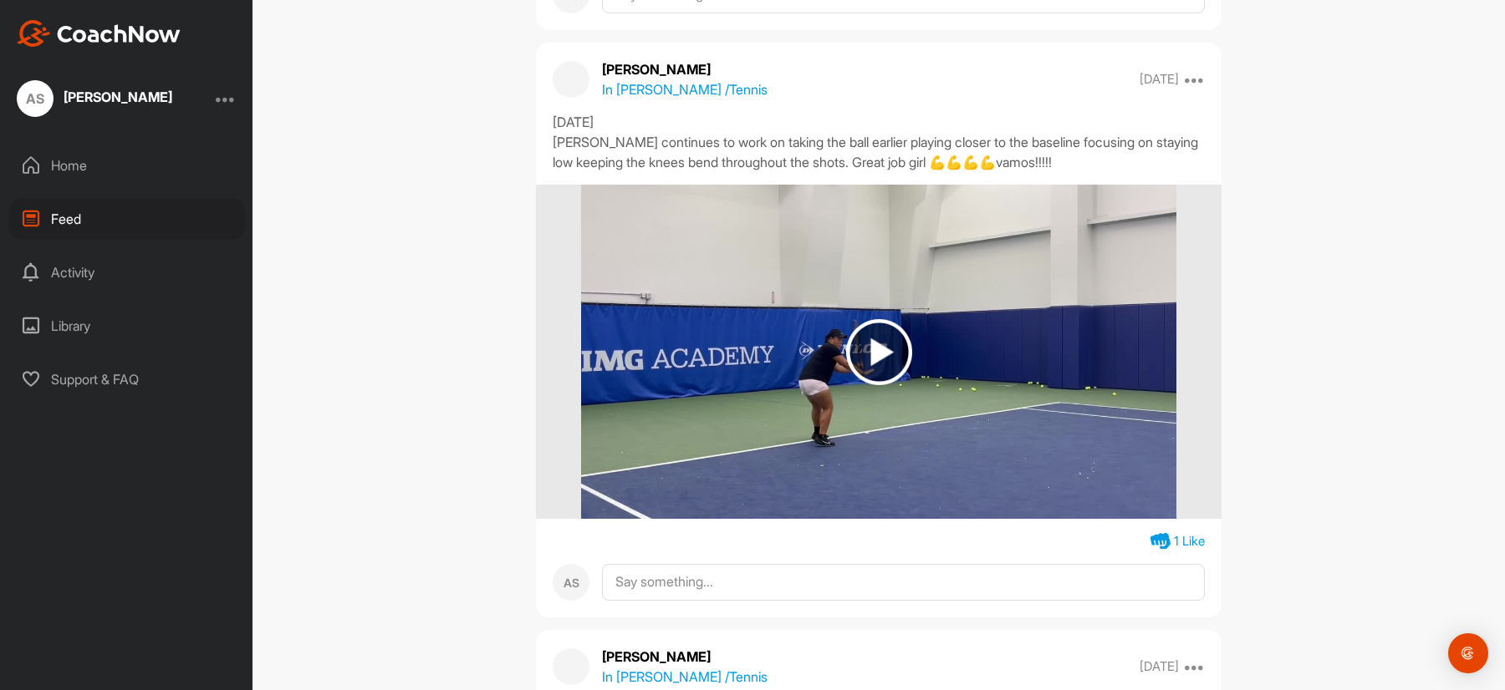
click at [871, 352] on img at bounding box center [879, 352] width 66 height 66
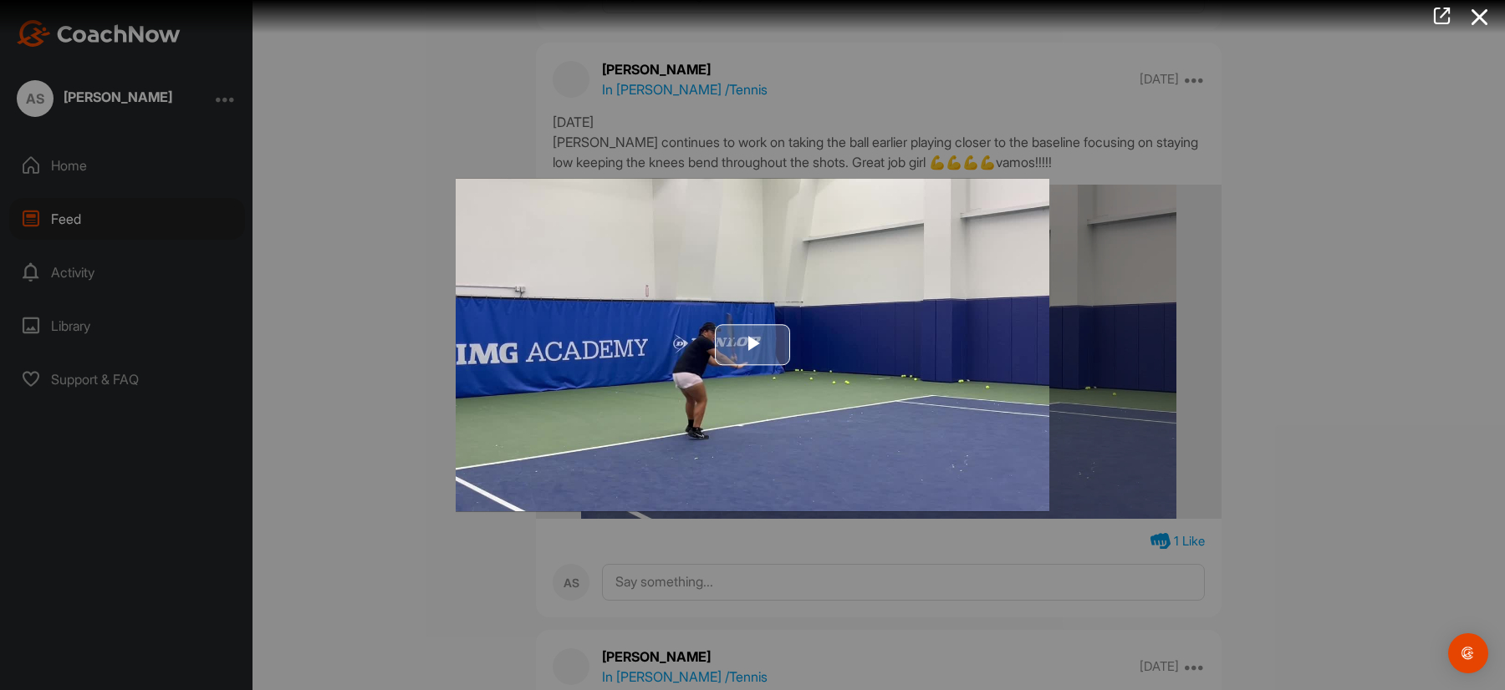
click at [752, 345] on span "Video Player" at bounding box center [752, 345] width 0 height 0
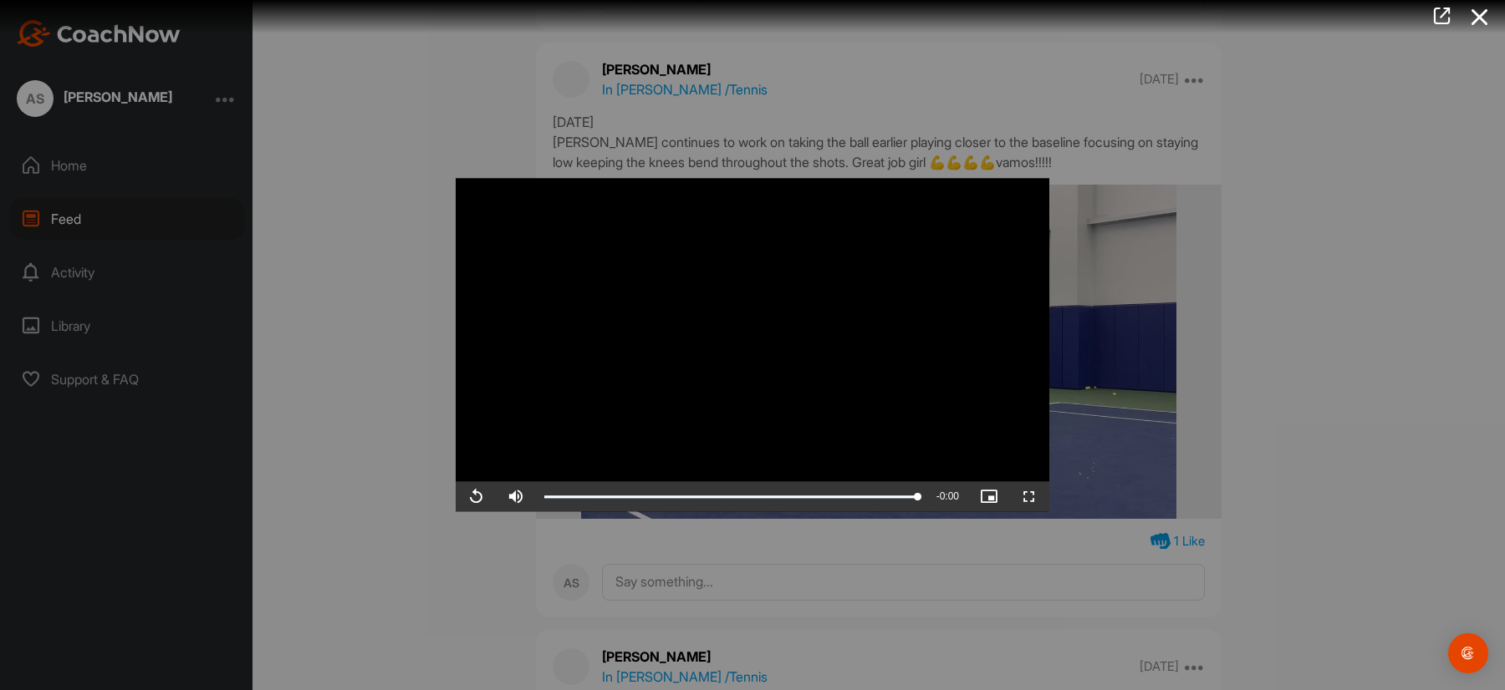
drag, startPoint x: 1447, startPoint y: 437, endPoint x: 1418, endPoint y: 445, distance: 30.2
click at [1446, 437] on div at bounding box center [752, 345] width 1505 height 690
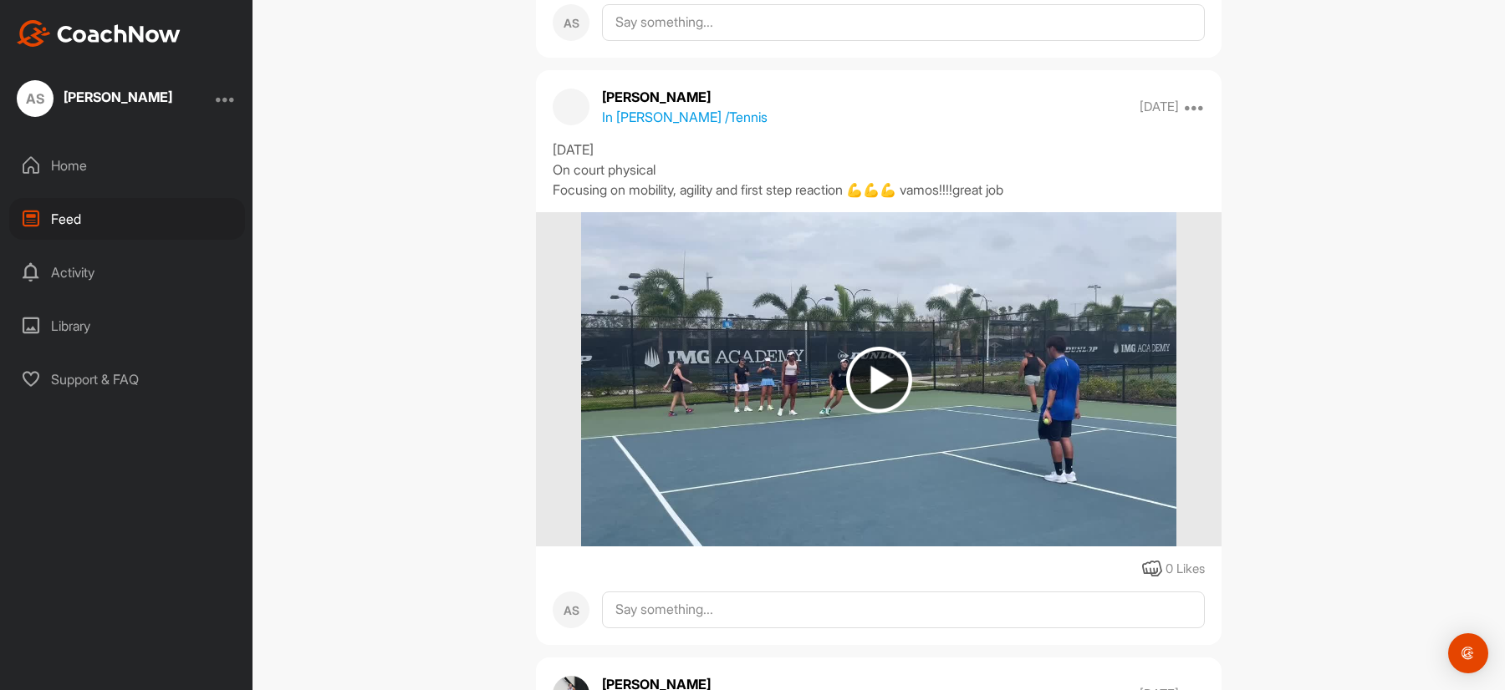
scroll to position [4765, 0]
